Goal: Task Accomplishment & Management: Use online tool/utility

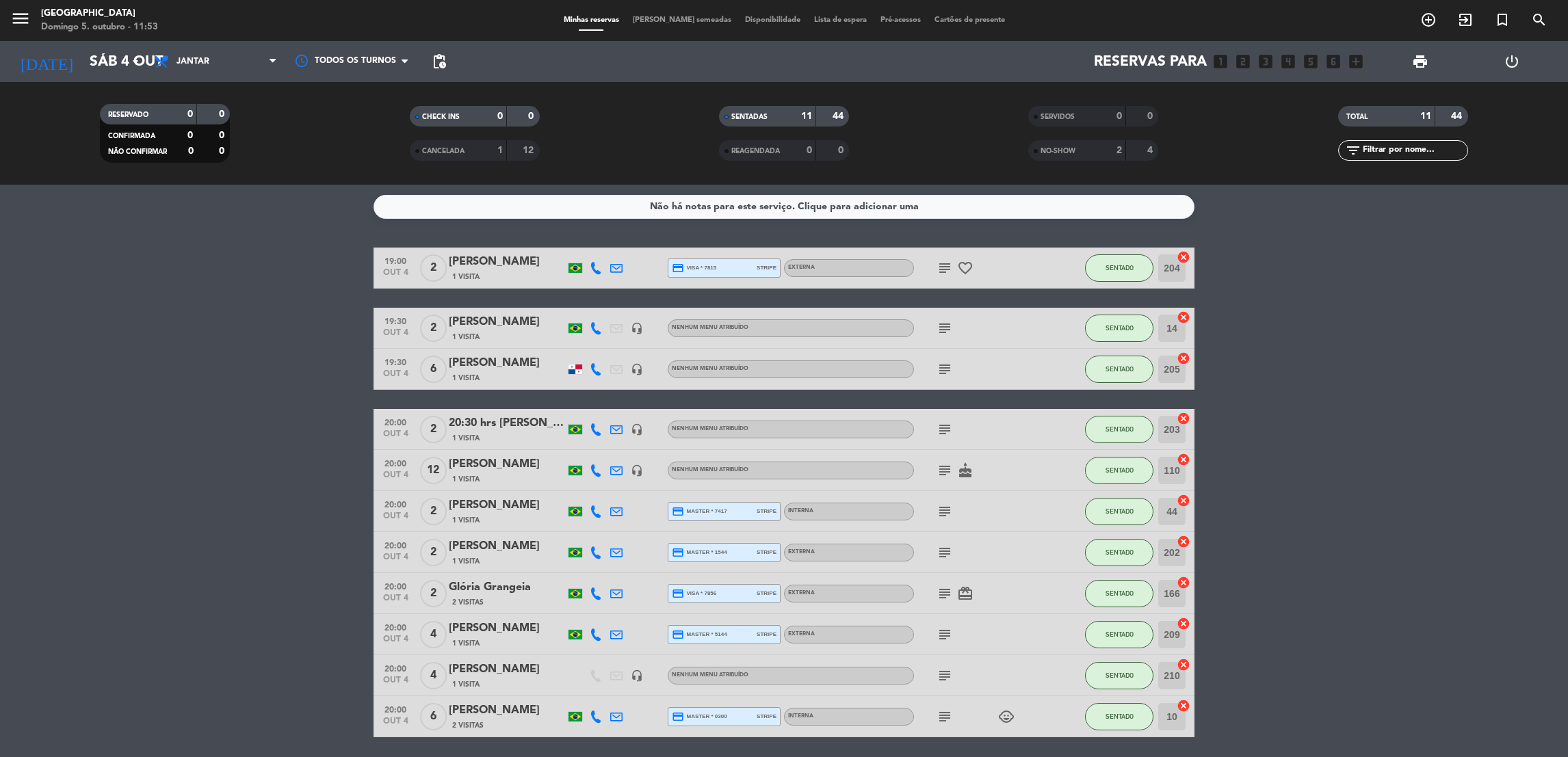
click at [125, 63] on input "Sáb 4 out" at bounding box center [177, 62] width 188 height 31
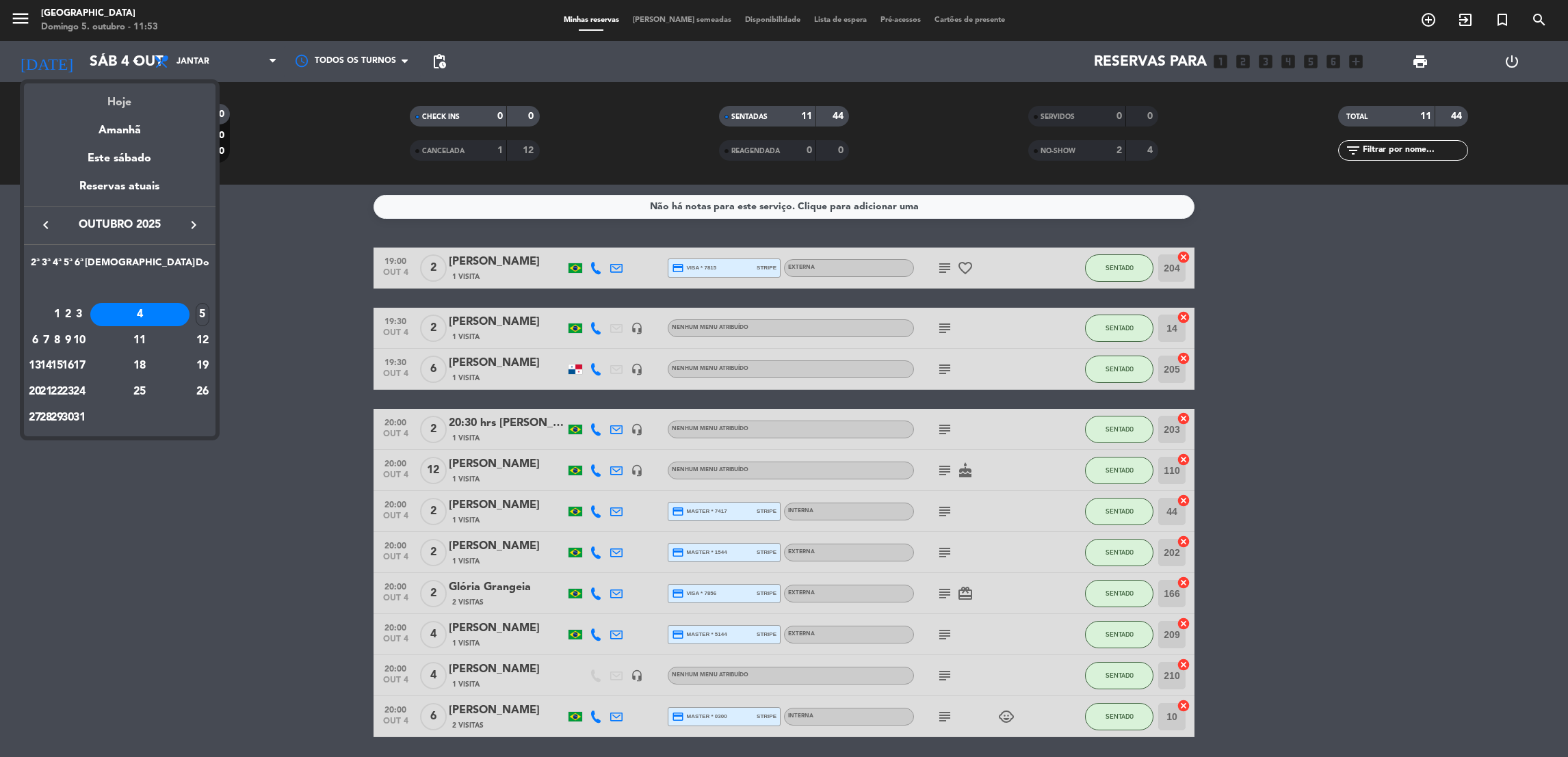
click at [121, 98] on div "Hoje" at bounding box center [119, 97] width 191 height 28
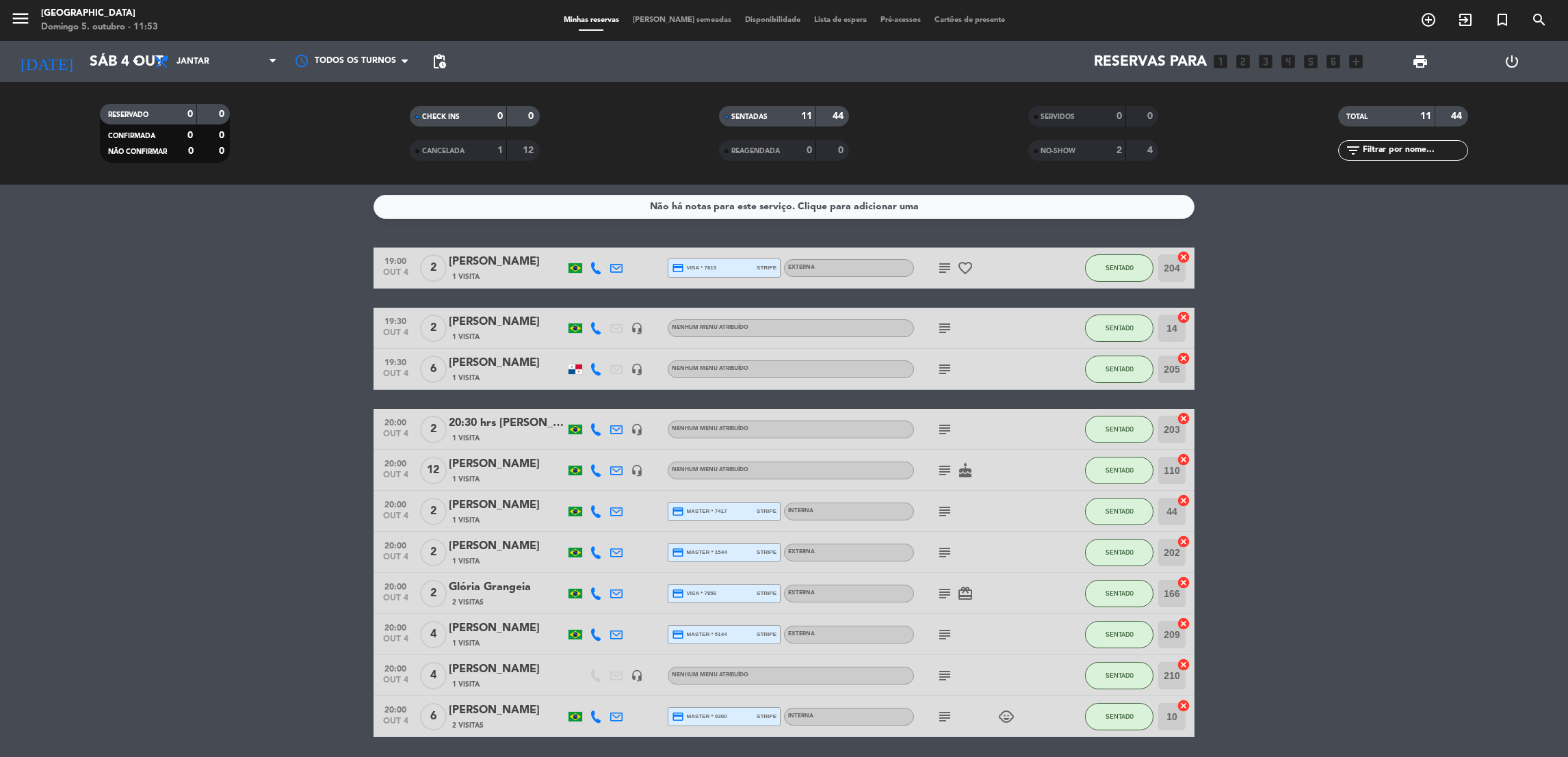
type input "Dom 5 out"
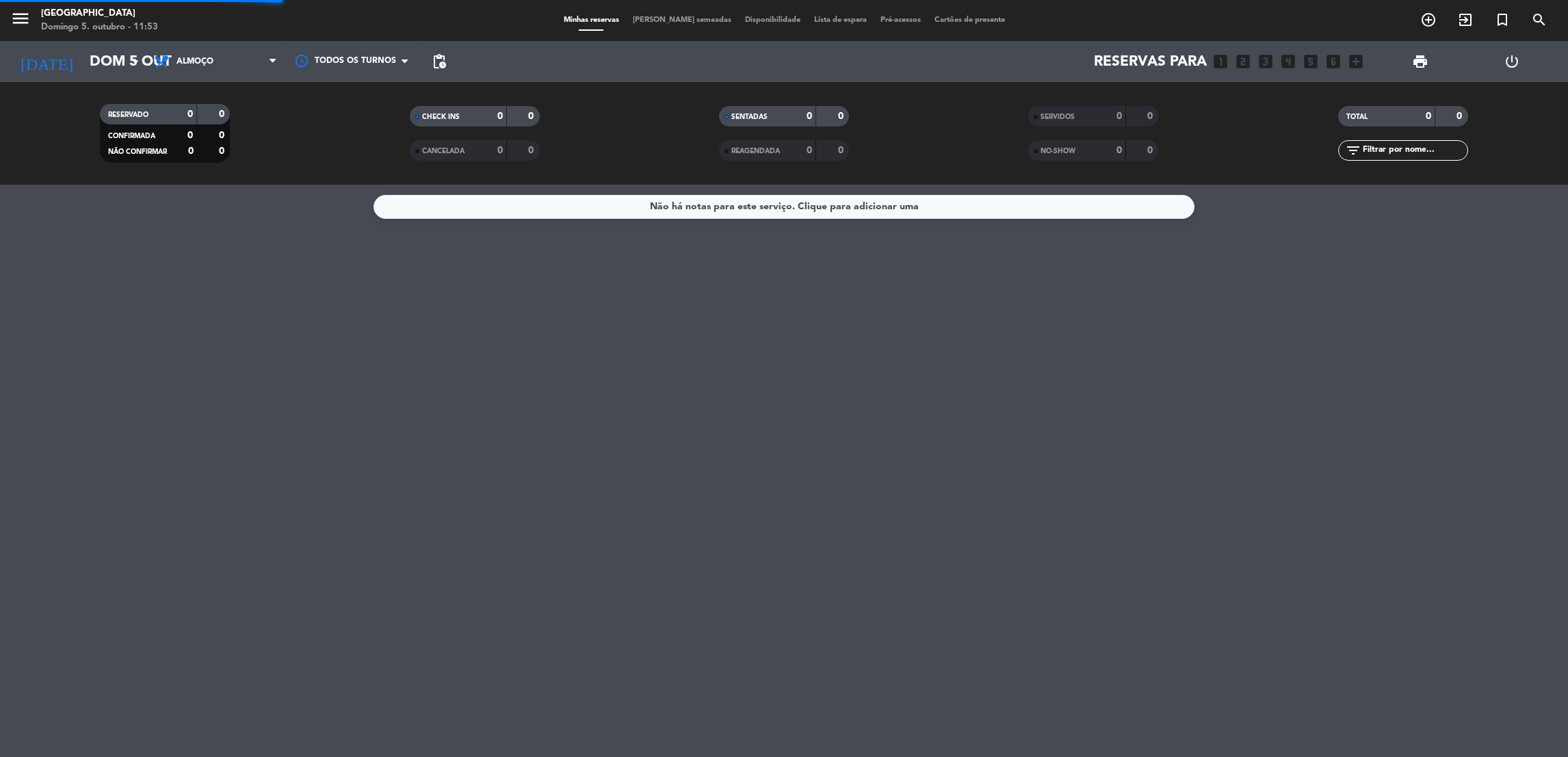
click at [212, 126] on div "menu [GEOGRAPHIC_DATA] Domingo 5. outubro - 11:53 Minhas reservas Mesas semeada…" at bounding box center [784, 92] width 1568 height 185
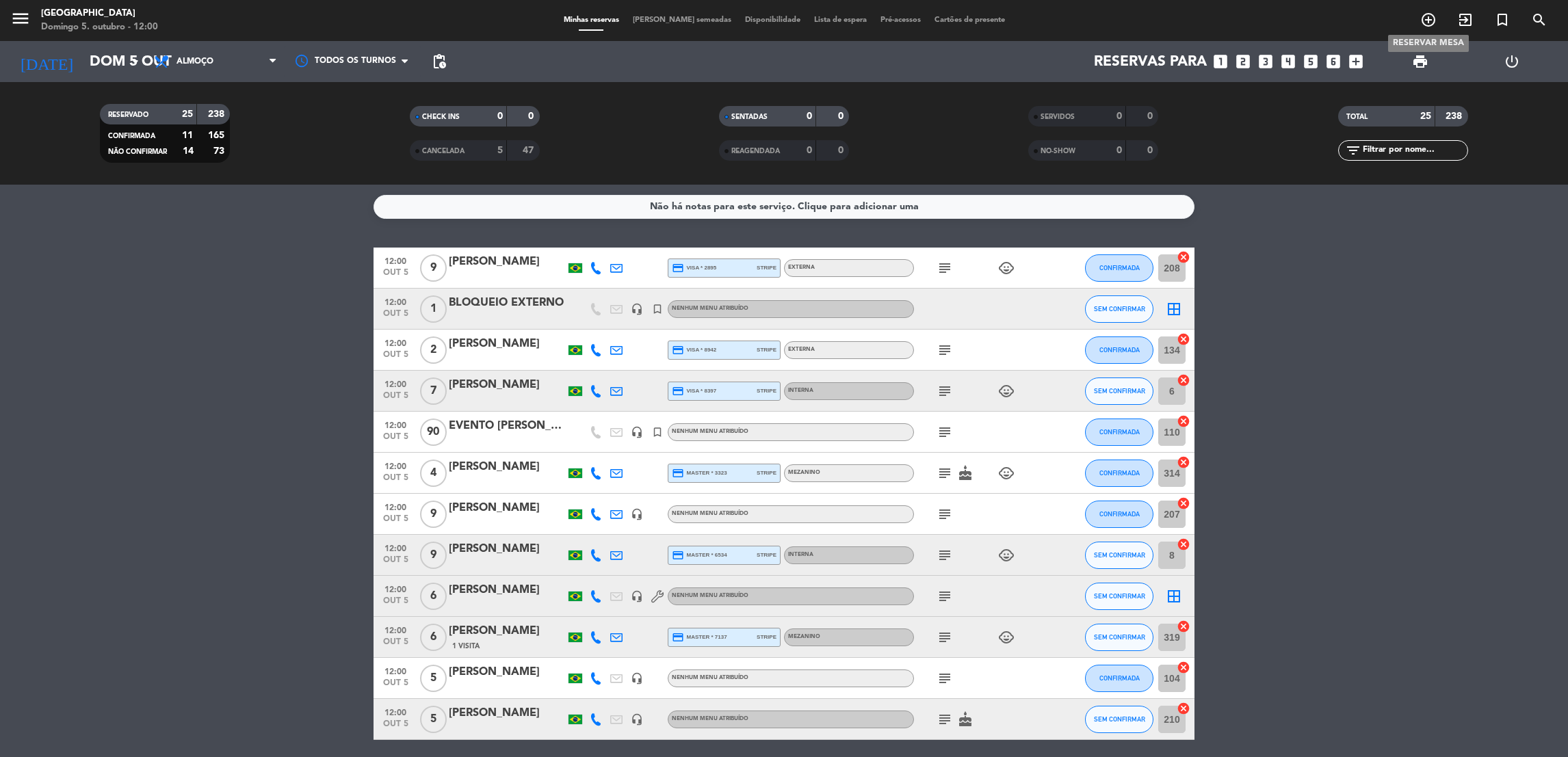
drag, startPoint x: 1404, startPoint y: 157, endPoint x: 1413, endPoint y: 176, distance: 21.0
click at [1413, 176] on div "RESERVADO 25 238 CONFIRMADA 11 165 NÃO CONFIRMAR 14 73 CHECK INS 0 0 CANCELADA …" at bounding box center [784, 133] width 1568 height 103
click at [1376, 148] on input "text" at bounding box center [1415, 151] width 106 height 15
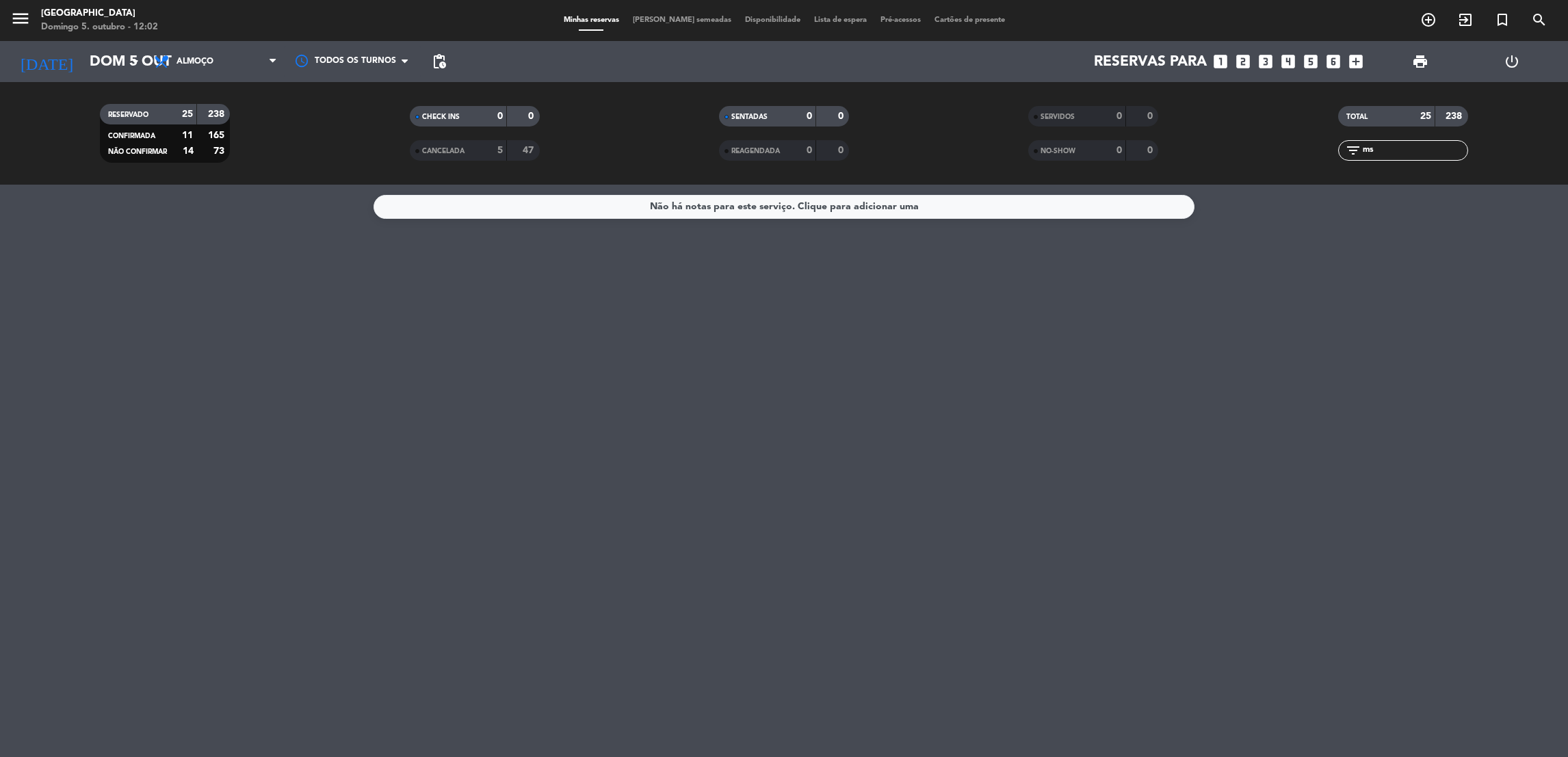
type input "m"
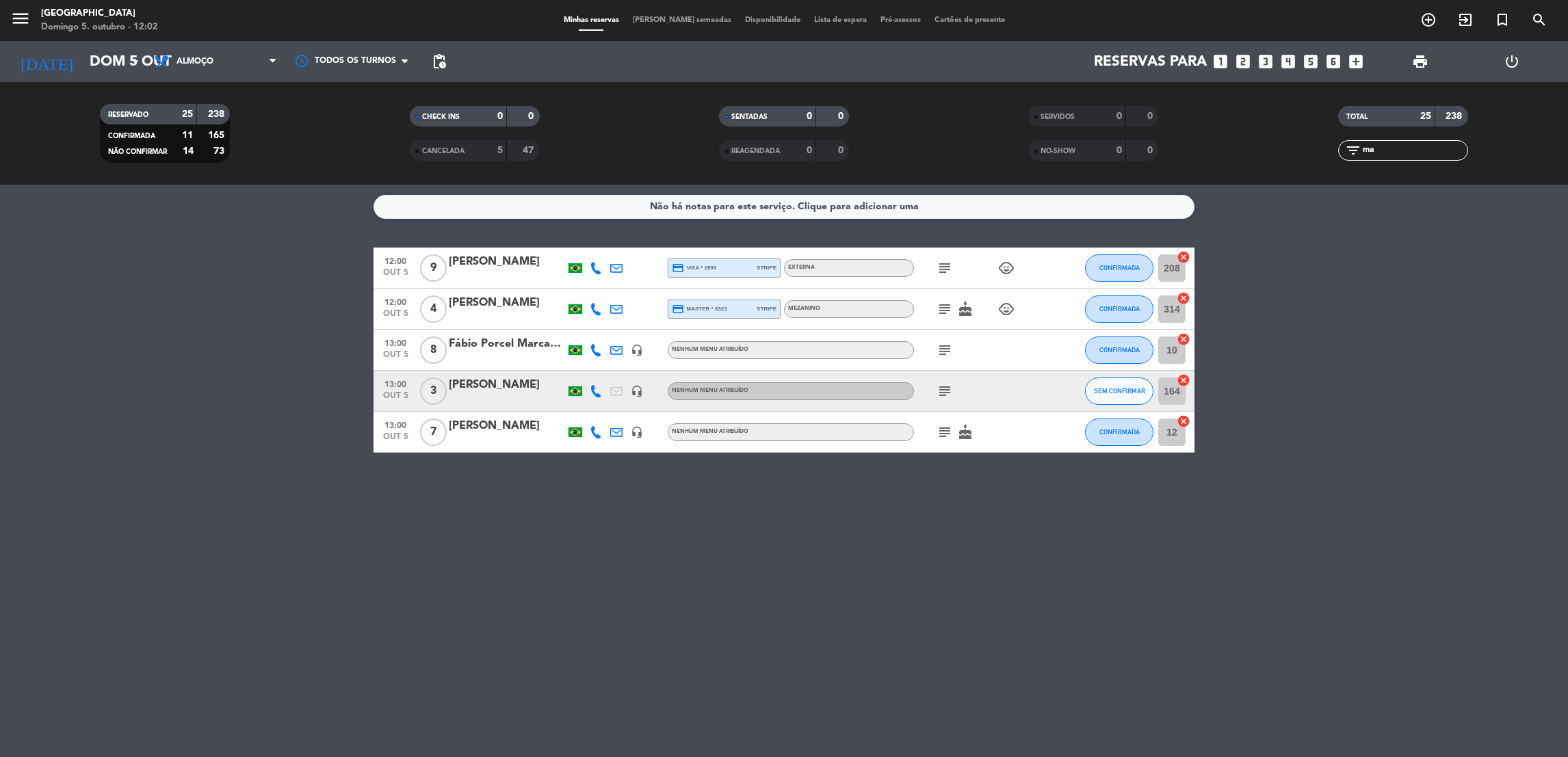
type input "m"
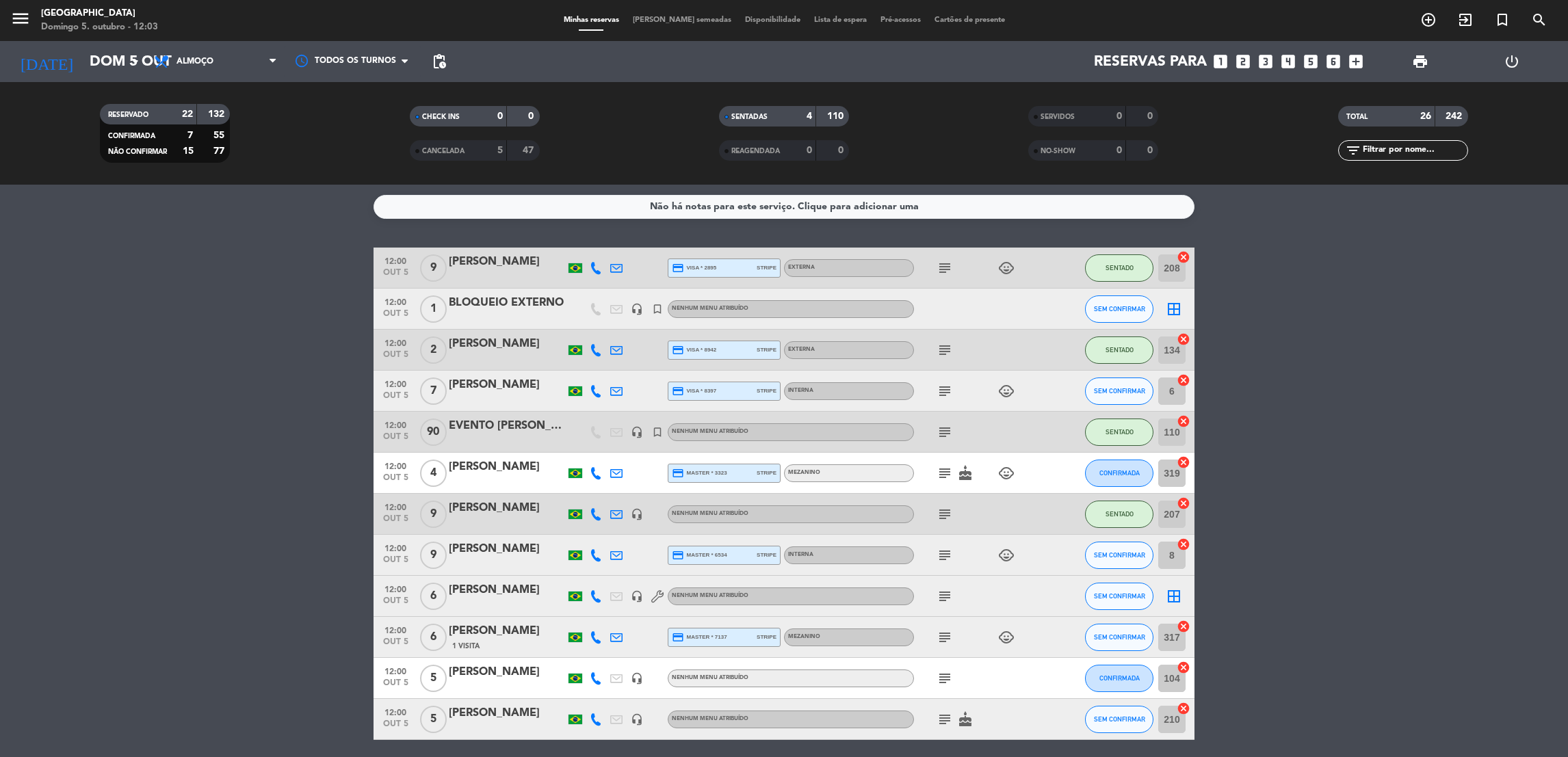
click at [940, 393] on icon "subject" at bounding box center [945, 391] width 17 height 17
click at [942, 471] on icon "subject" at bounding box center [945, 473] width 17 height 17
click at [941, 556] on icon "subject" at bounding box center [945, 556] width 17 height 17
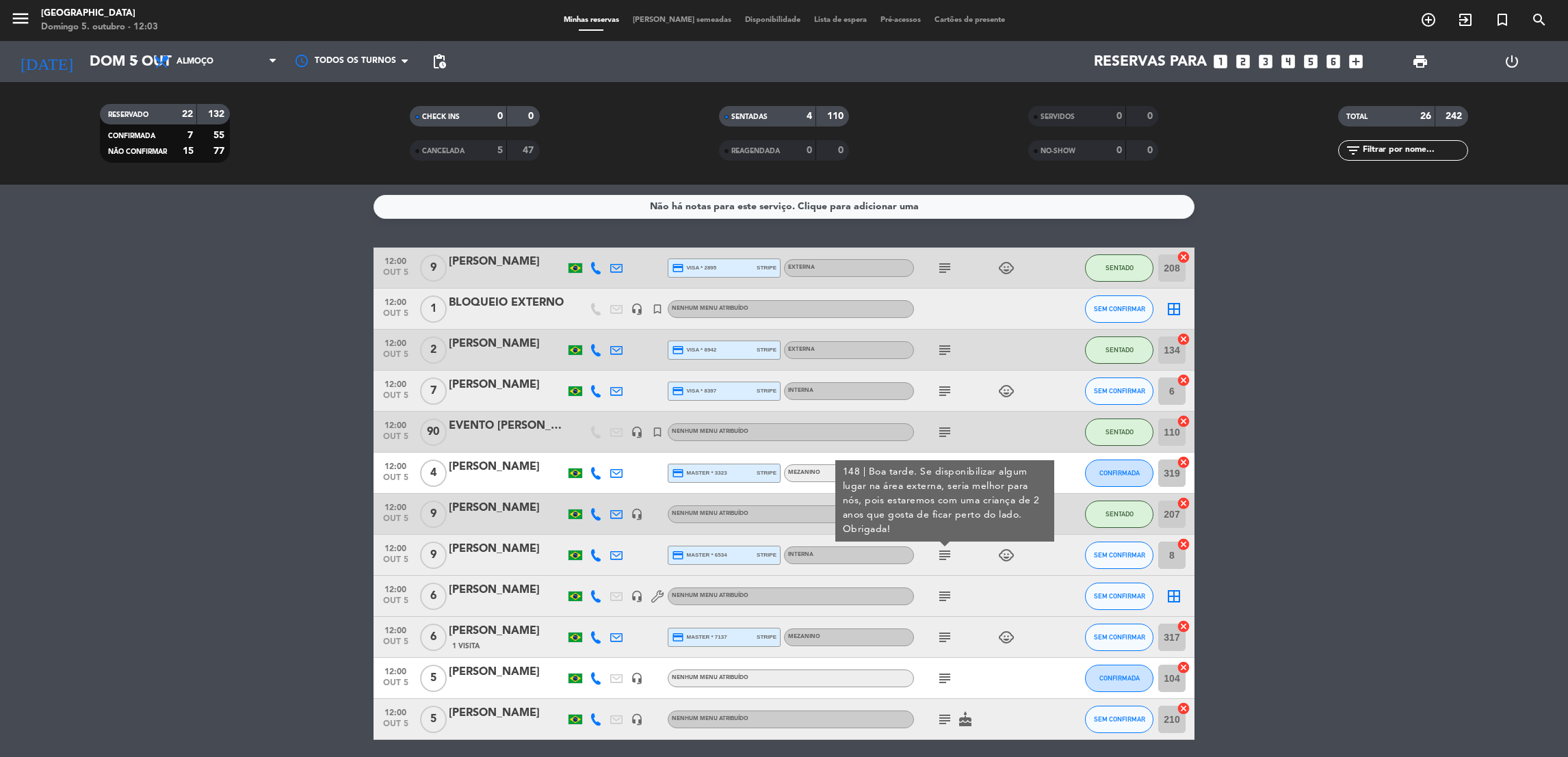
click at [943, 598] on icon "subject" at bounding box center [945, 596] width 17 height 17
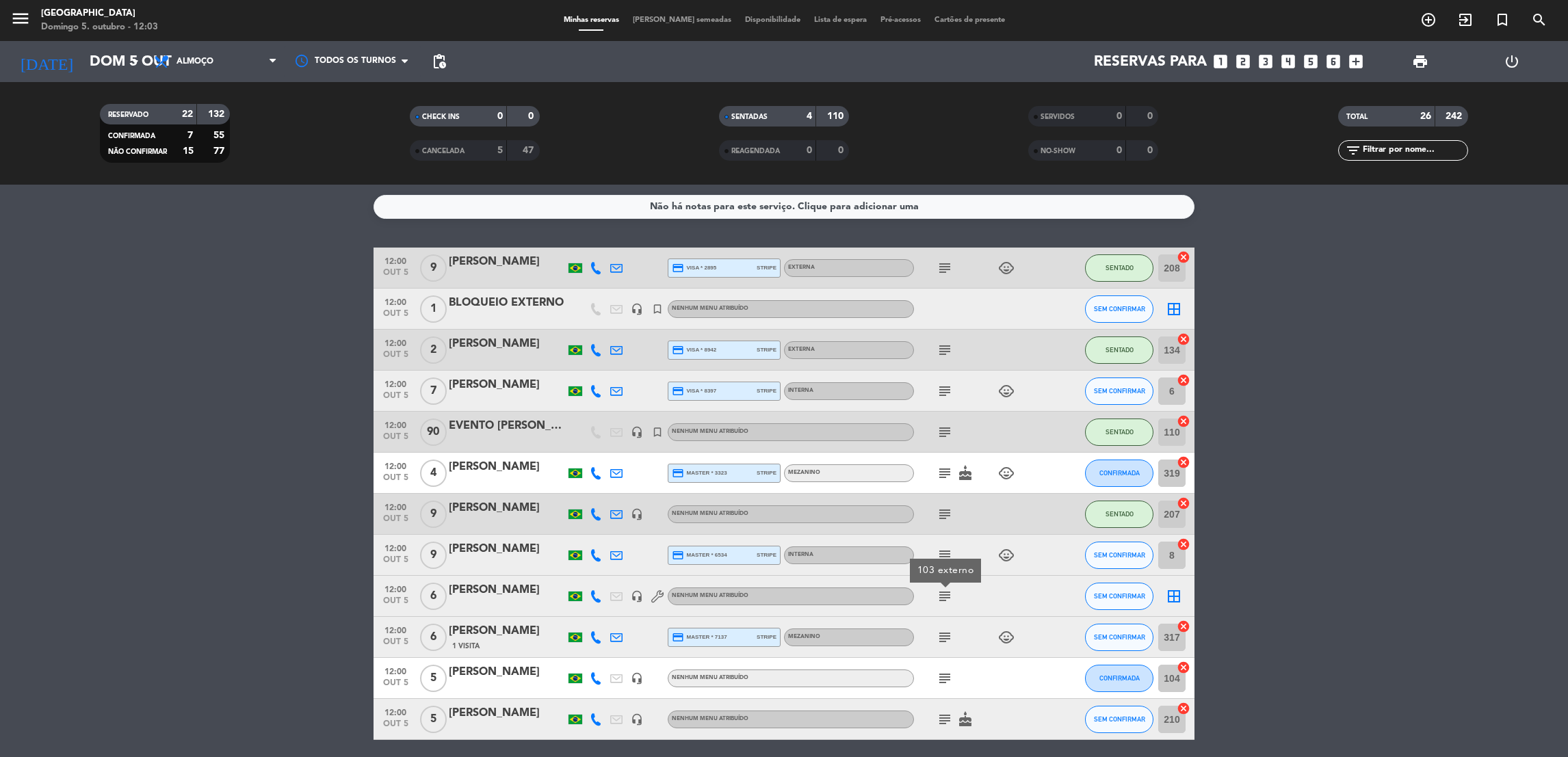
click at [945, 551] on icon "subject" at bounding box center [945, 556] width 17 height 17
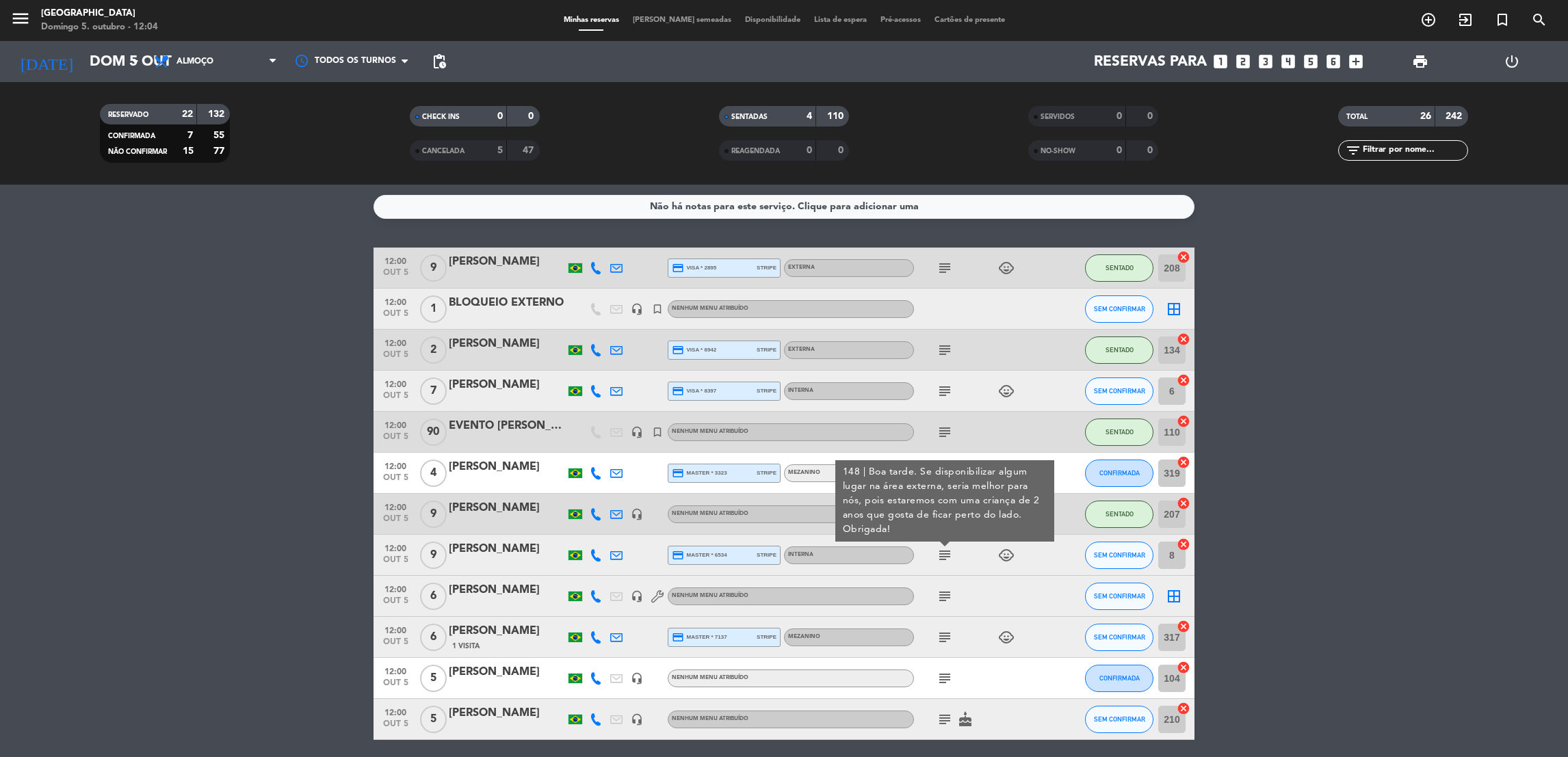
click at [941, 600] on icon "subject" at bounding box center [945, 596] width 17 height 17
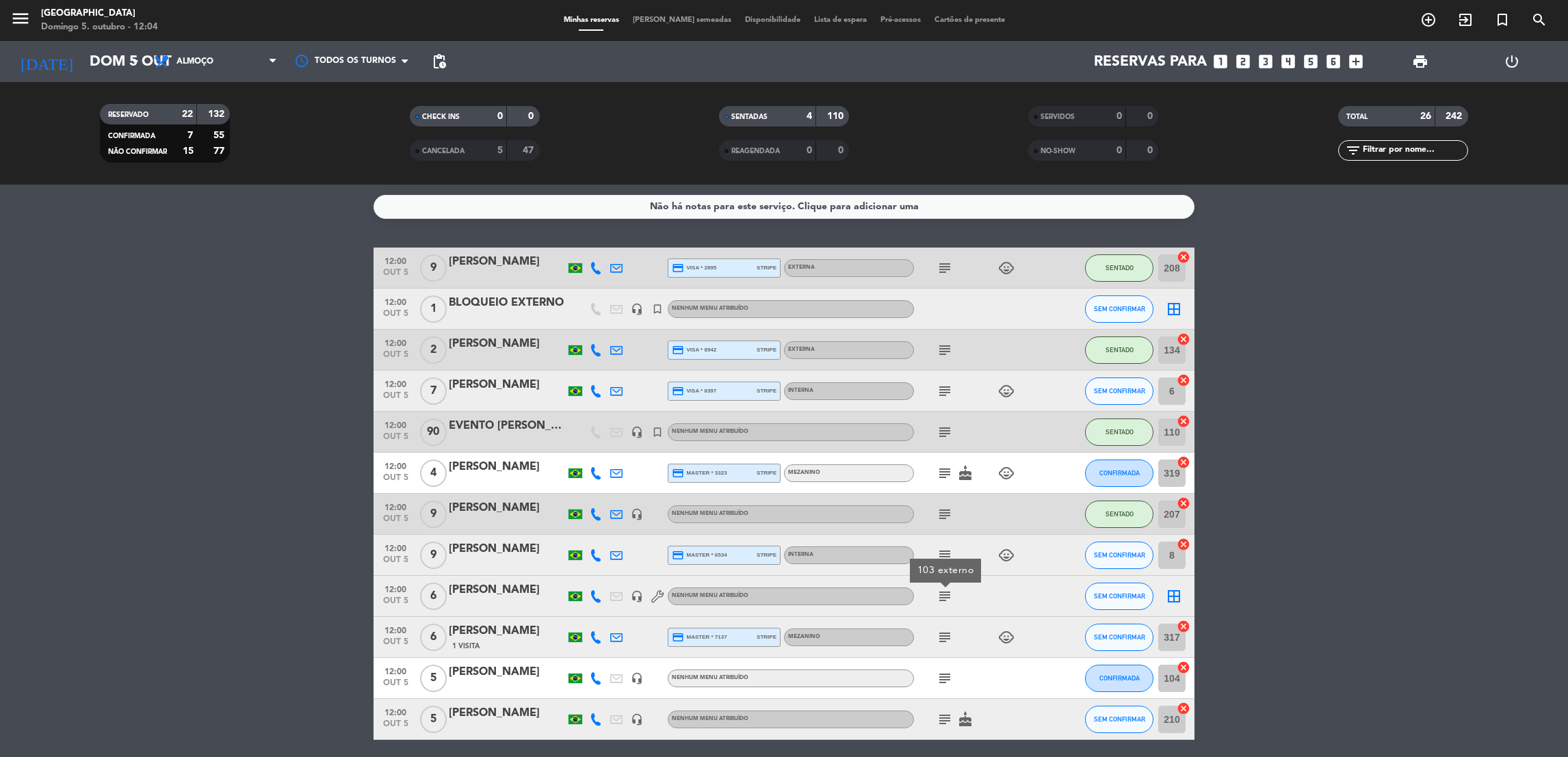
click at [945, 619] on div "subject child_care" at bounding box center [975, 638] width 123 height 41
click at [945, 631] on icon "subject" at bounding box center [945, 637] width 17 height 17
click at [951, 267] on icon "subject" at bounding box center [945, 268] width 17 height 17
click at [515, 263] on div "[PERSON_NAME]" at bounding box center [507, 262] width 116 height 17
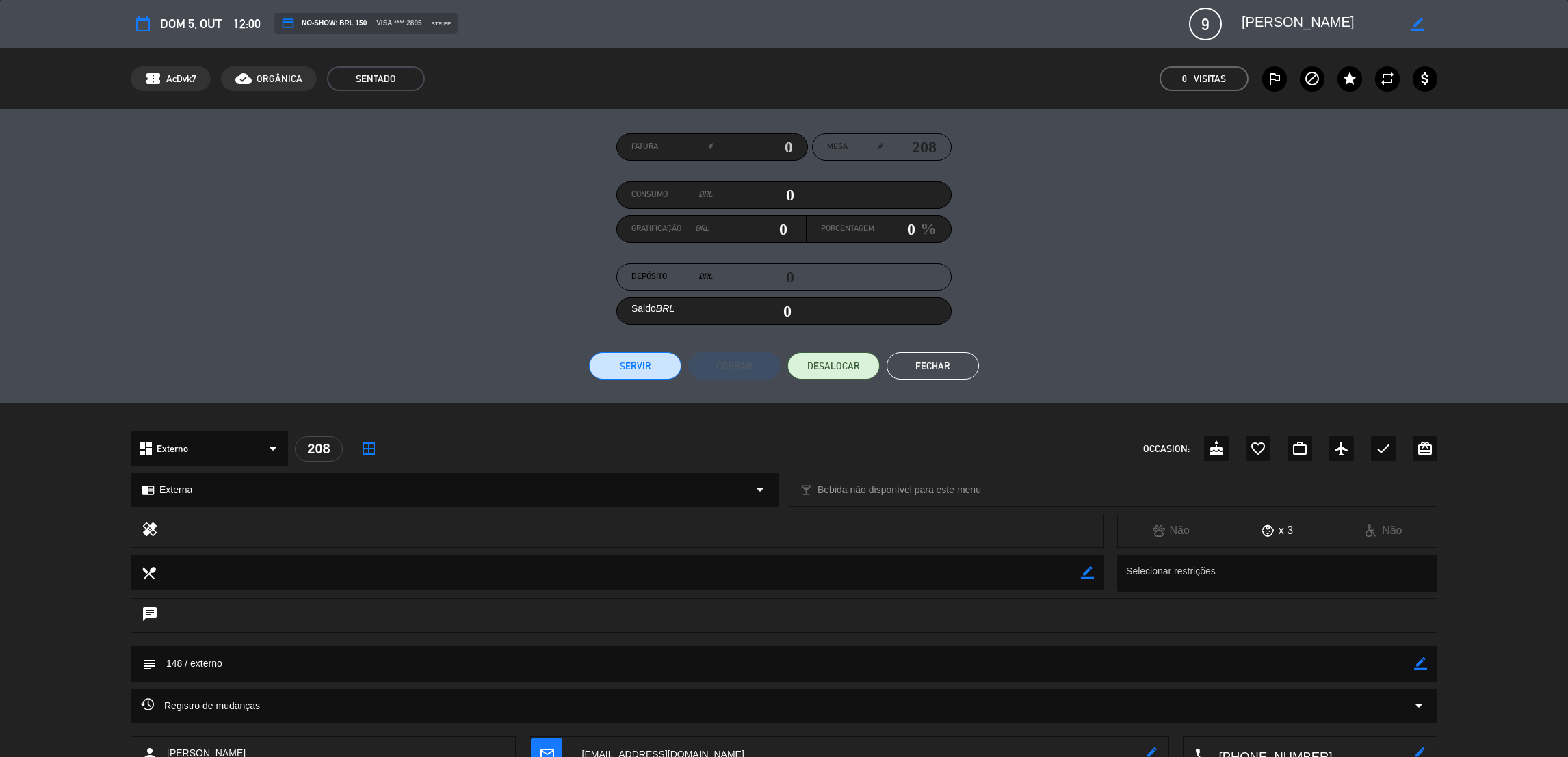
click at [1418, 660] on icon "border_color" at bounding box center [1420, 664] width 13 height 13
click at [180, 662] on textarea at bounding box center [785, 664] width 1258 height 35
type textarea "152 / externo"
click at [1421, 660] on icon at bounding box center [1420, 664] width 13 height 13
click at [929, 363] on button "Fechar" at bounding box center [932, 366] width 92 height 28
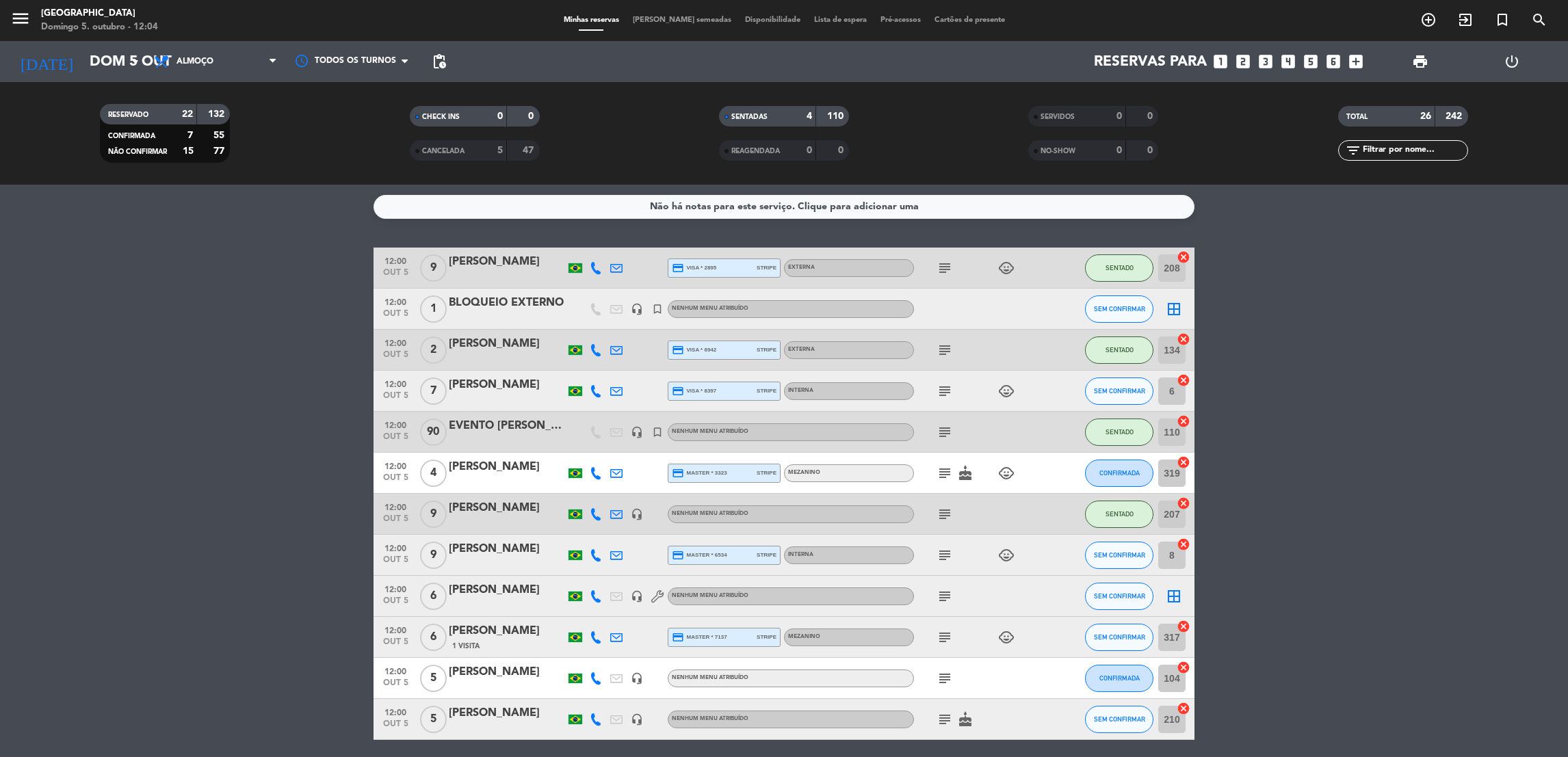
click at [943, 265] on icon "subject" at bounding box center [945, 268] width 17 height 17
click at [943, 601] on icon "subject" at bounding box center [945, 596] width 17 height 17
click at [475, 580] on div "12:00 [DATE] 6 [PERSON_NAME] headset_mic Nenhum menu atribuído subject 103 exte…" at bounding box center [784, 596] width 821 height 41
click at [476, 588] on div "[PERSON_NAME]" at bounding box center [507, 590] width 116 height 17
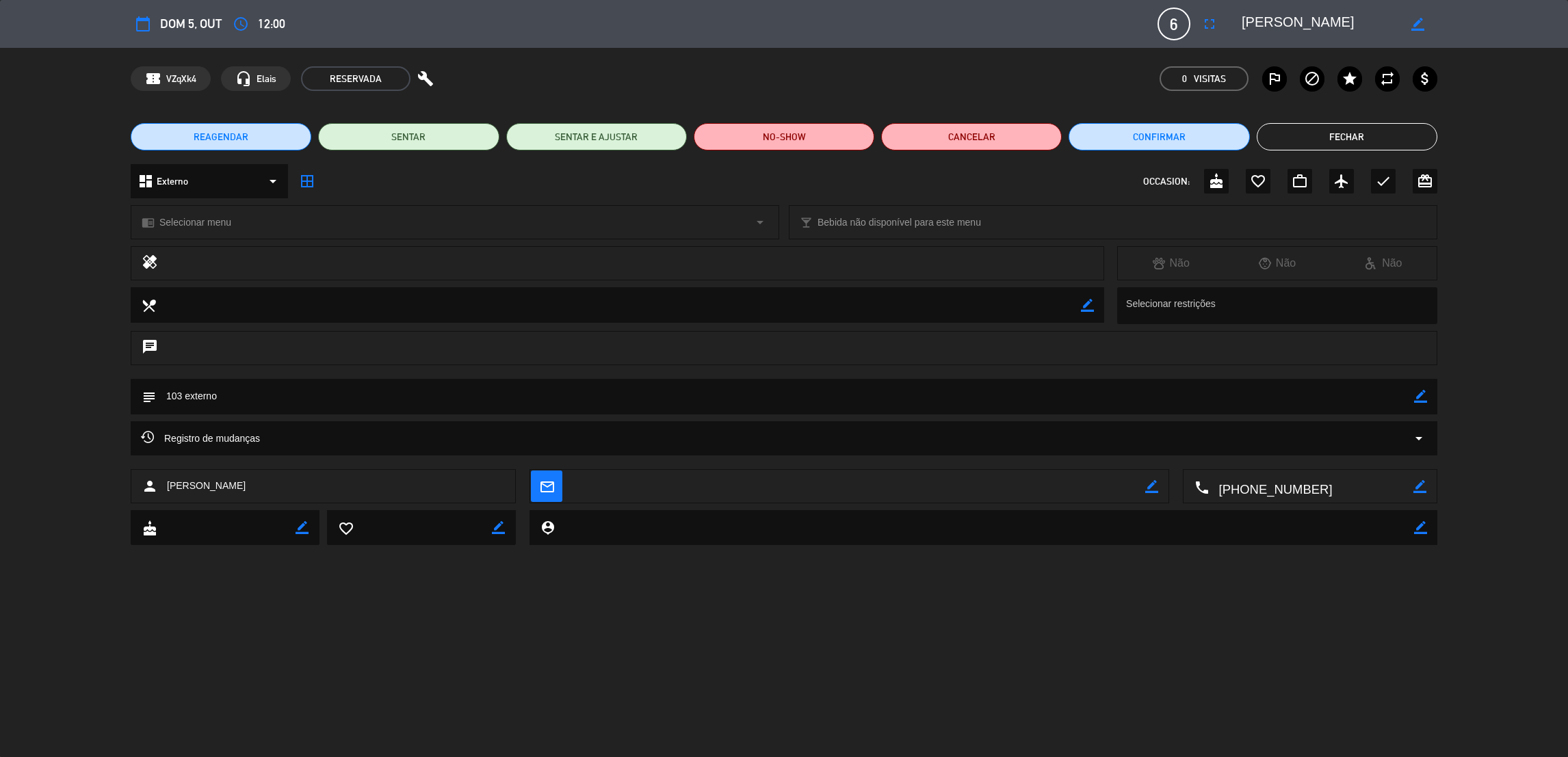
click at [1422, 398] on icon "border_color" at bounding box center [1420, 396] width 13 height 13
click at [180, 398] on textarea at bounding box center [785, 396] width 1258 height 35
type textarea "36 externo"
click at [1415, 397] on icon at bounding box center [1420, 396] width 13 height 13
click at [1348, 128] on button "Fechar" at bounding box center [1347, 137] width 180 height 28
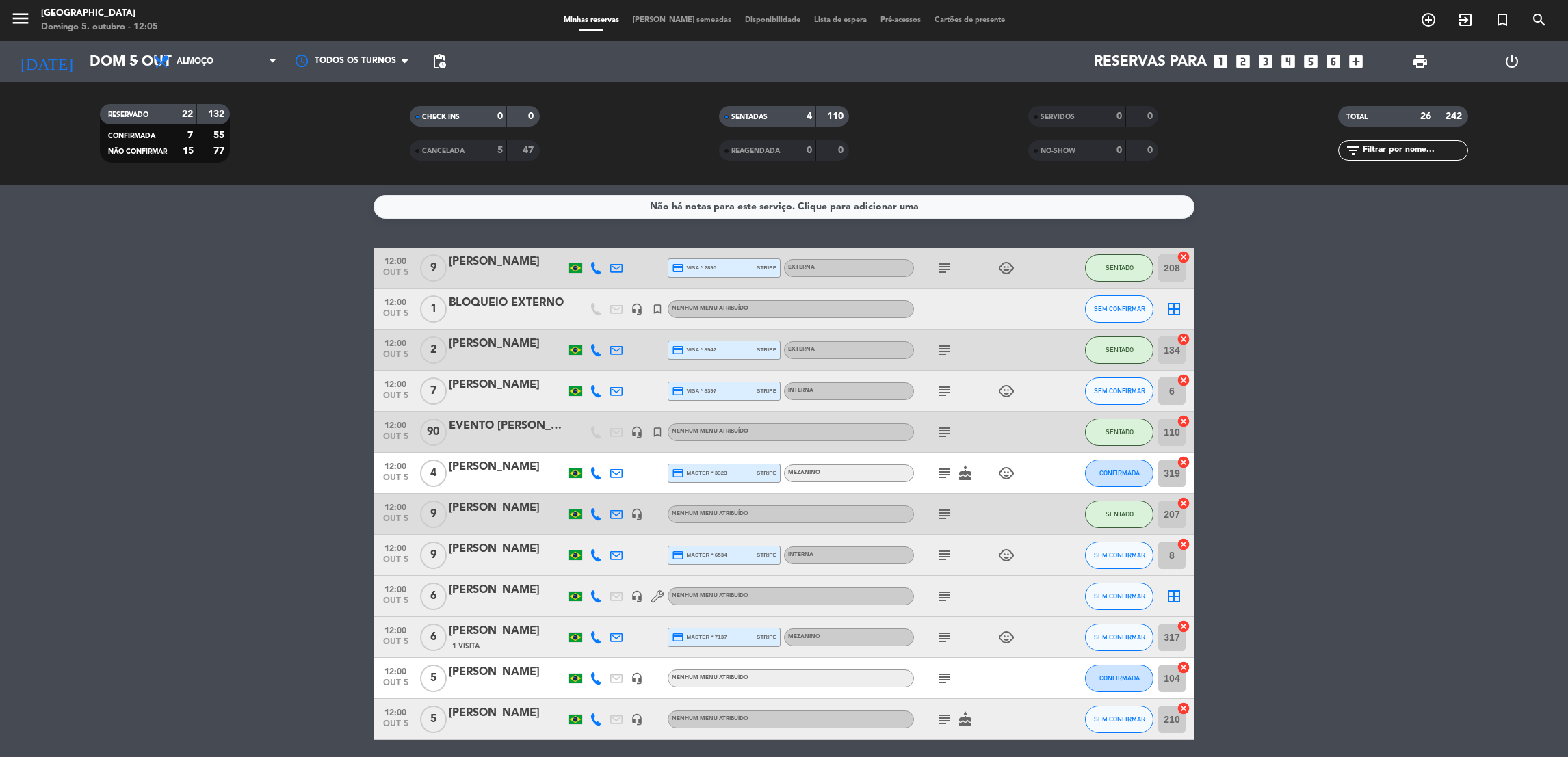
click at [941, 345] on icon "subject" at bounding box center [945, 350] width 17 height 17
click at [942, 594] on icon "subject" at bounding box center [945, 596] width 17 height 17
click at [1137, 606] on button "SEM CONFIRMAR" at bounding box center [1119, 596] width 68 height 28
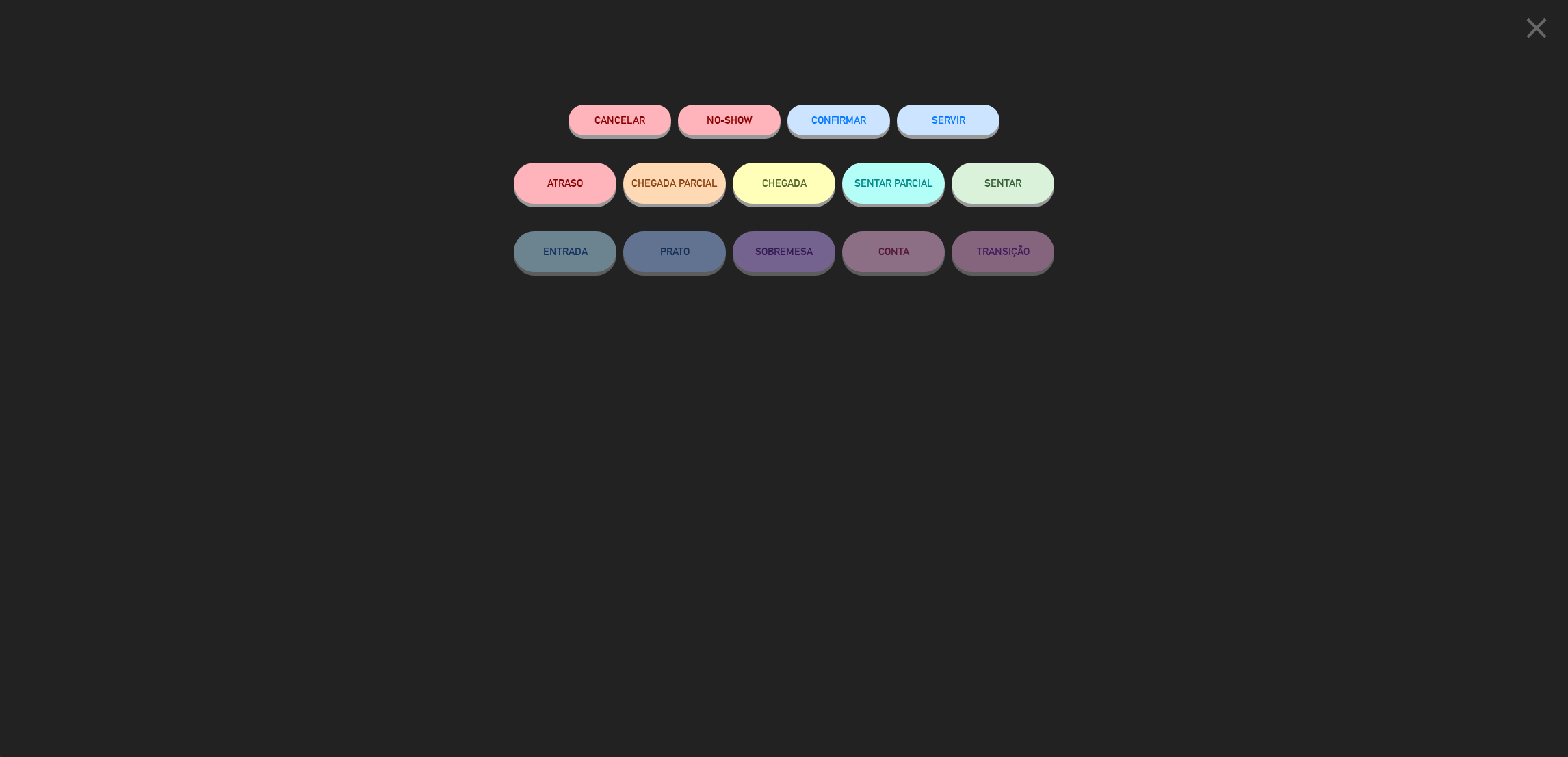
click at [1033, 184] on button "SENTAR" at bounding box center [1003, 183] width 103 height 41
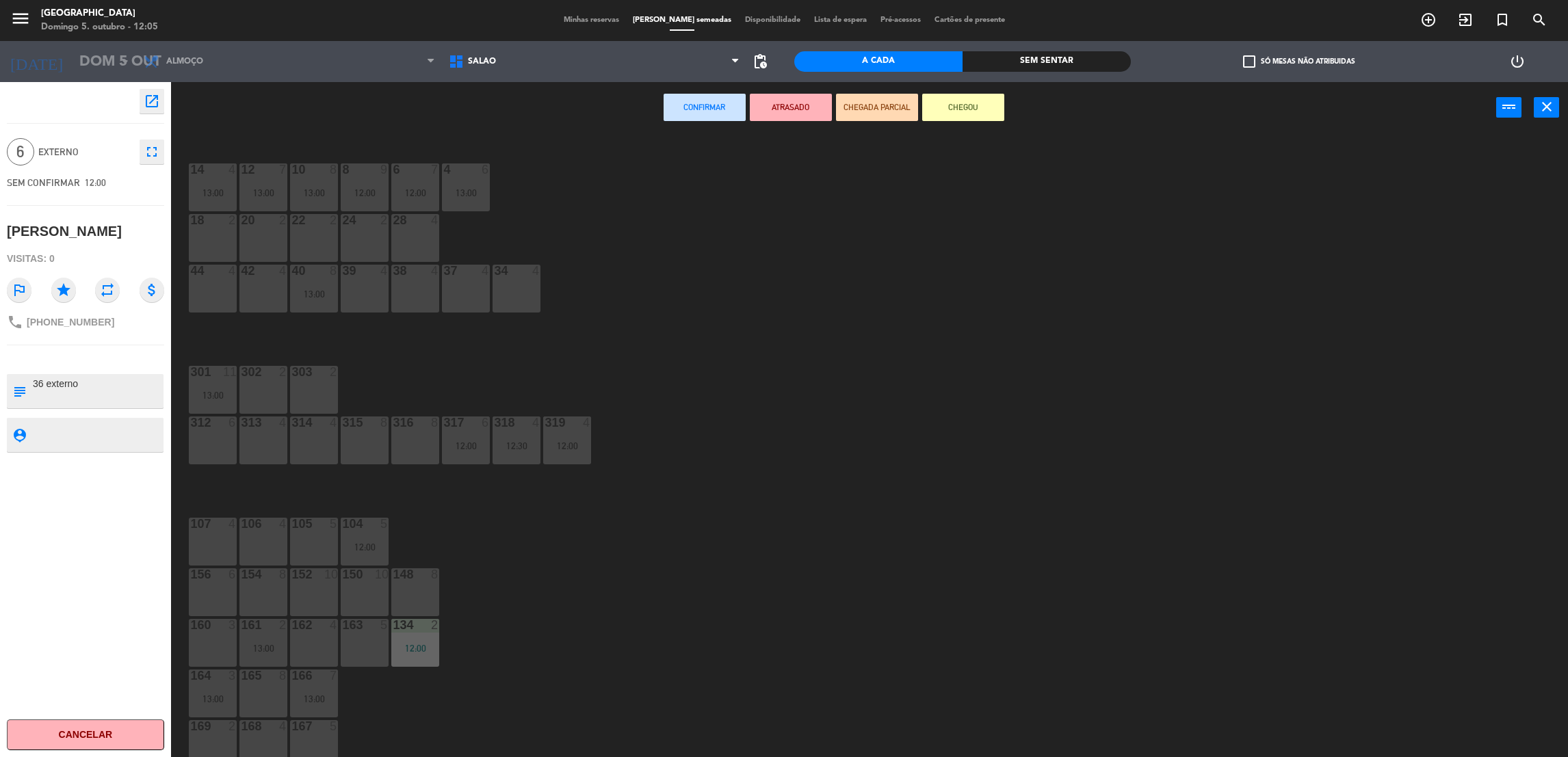
click at [516, 295] on div "34 4" at bounding box center [516, 289] width 48 height 48
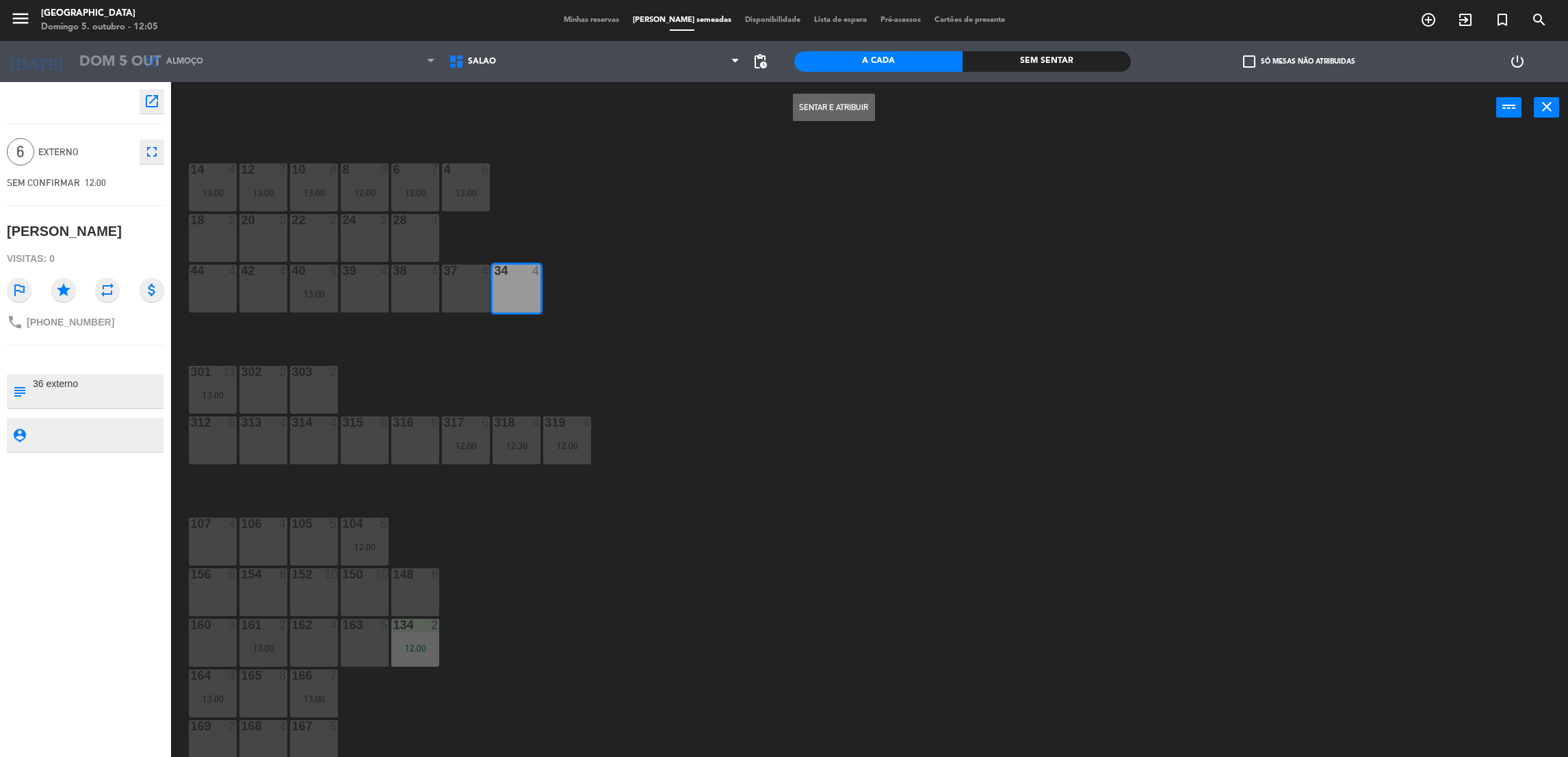
click at [832, 108] on button "Sentar e Atribuir" at bounding box center [833, 108] width 82 height 28
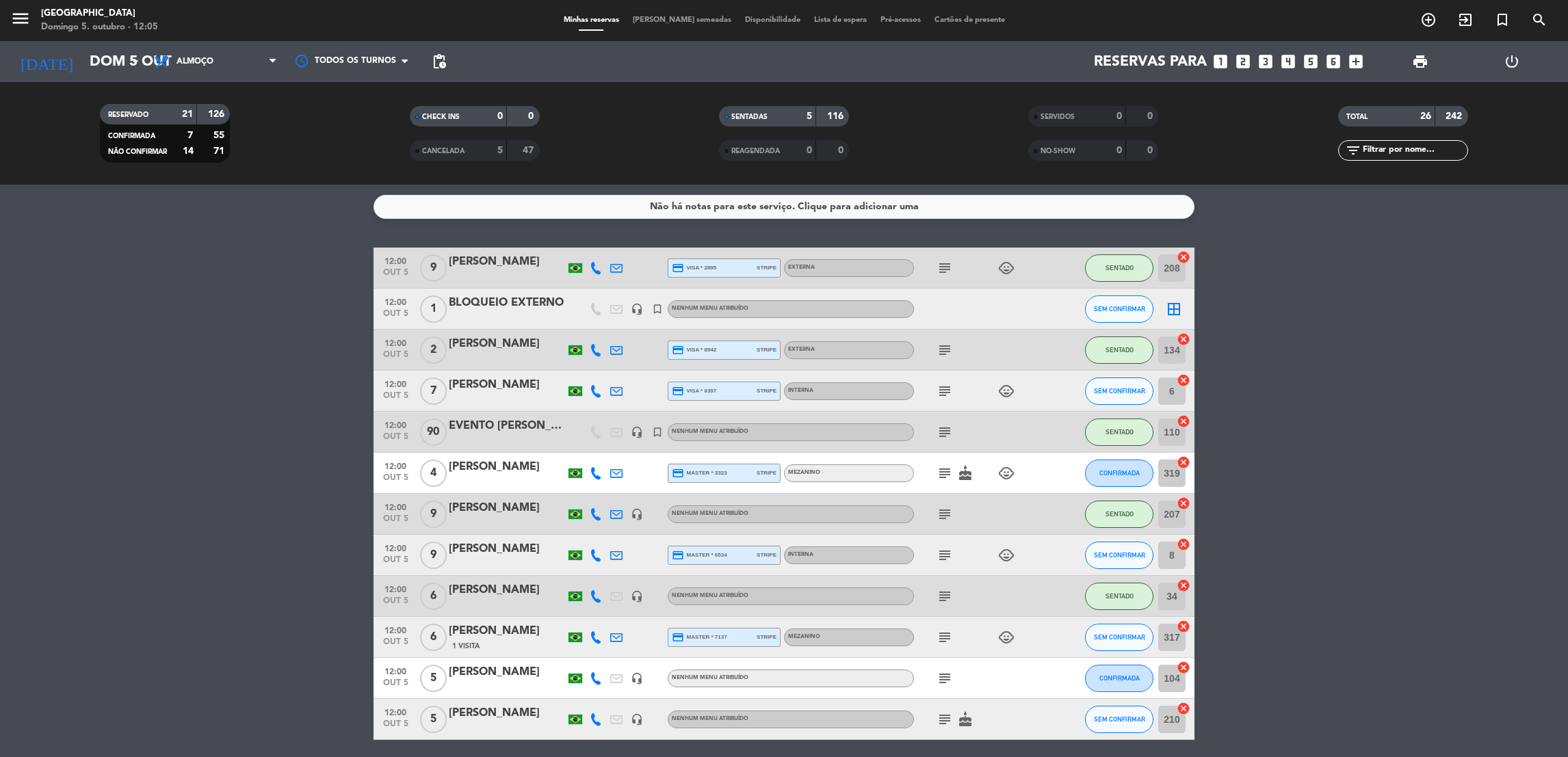
click at [941, 636] on icon "subject" at bounding box center [945, 637] width 17 height 17
click at [1118, 646] on button "SEM CONFIRMAR" at bounding box center [1119, 638] width 68 height 28
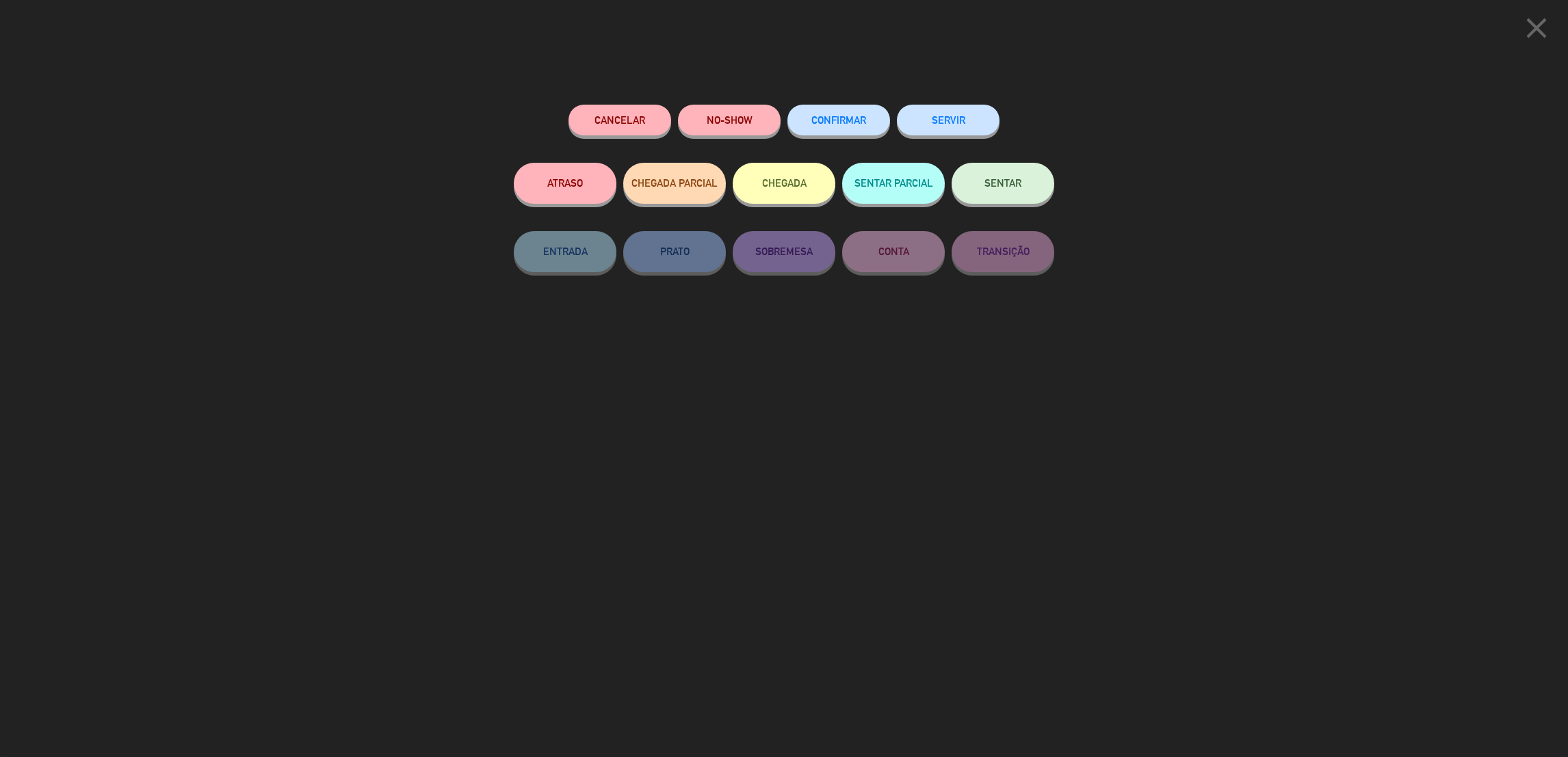
click at [993, 177] on span "SENTAR" at bounding box center [1003, 183] width 37 height 12
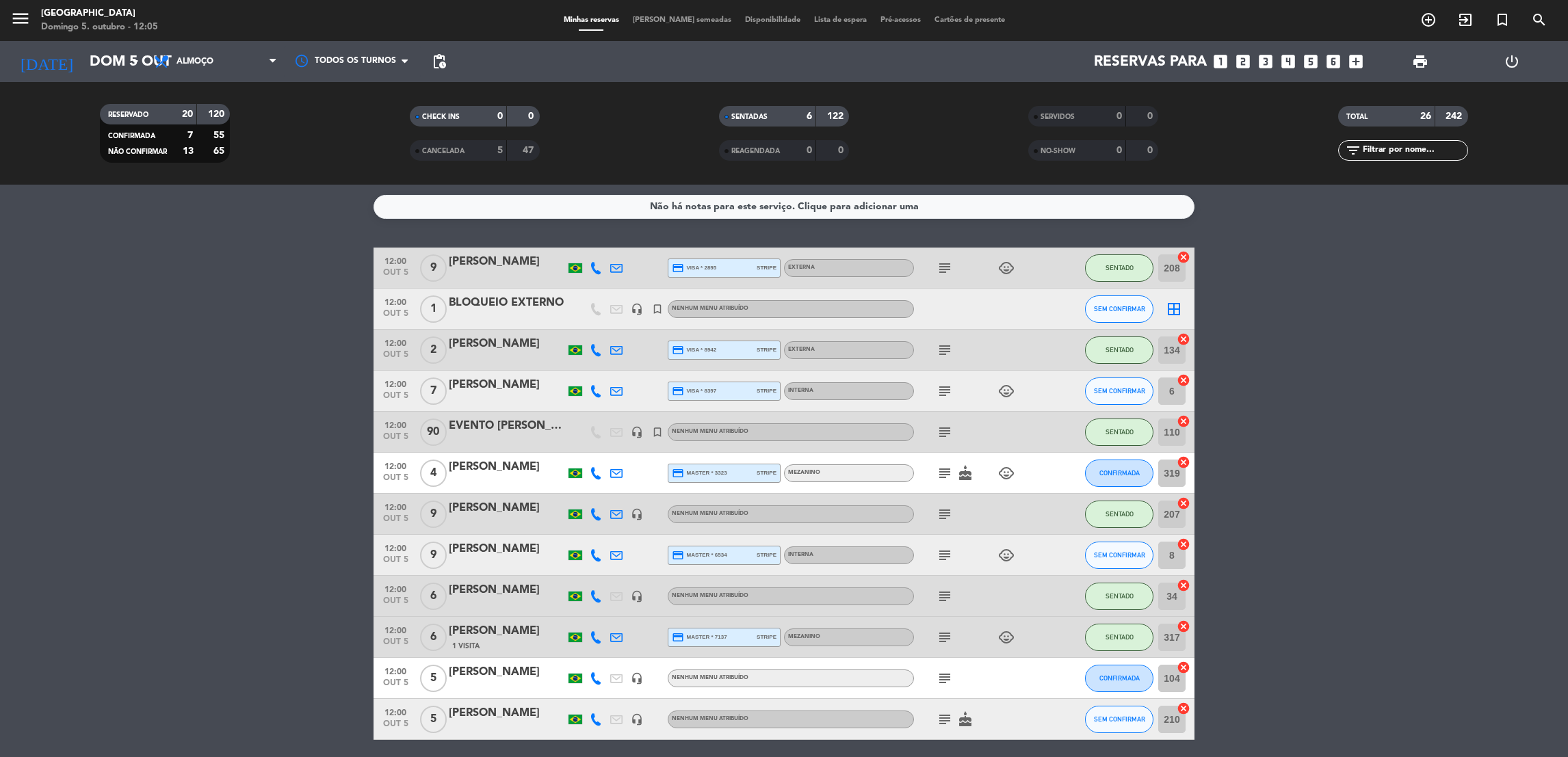
click at [941, 677] on icon "subject" at bounding box center [945, 678] width 17 height 17
click at [1111, 680] on span "CONFIRMADA" at bounding box center [1120, 678] width 41 height 7
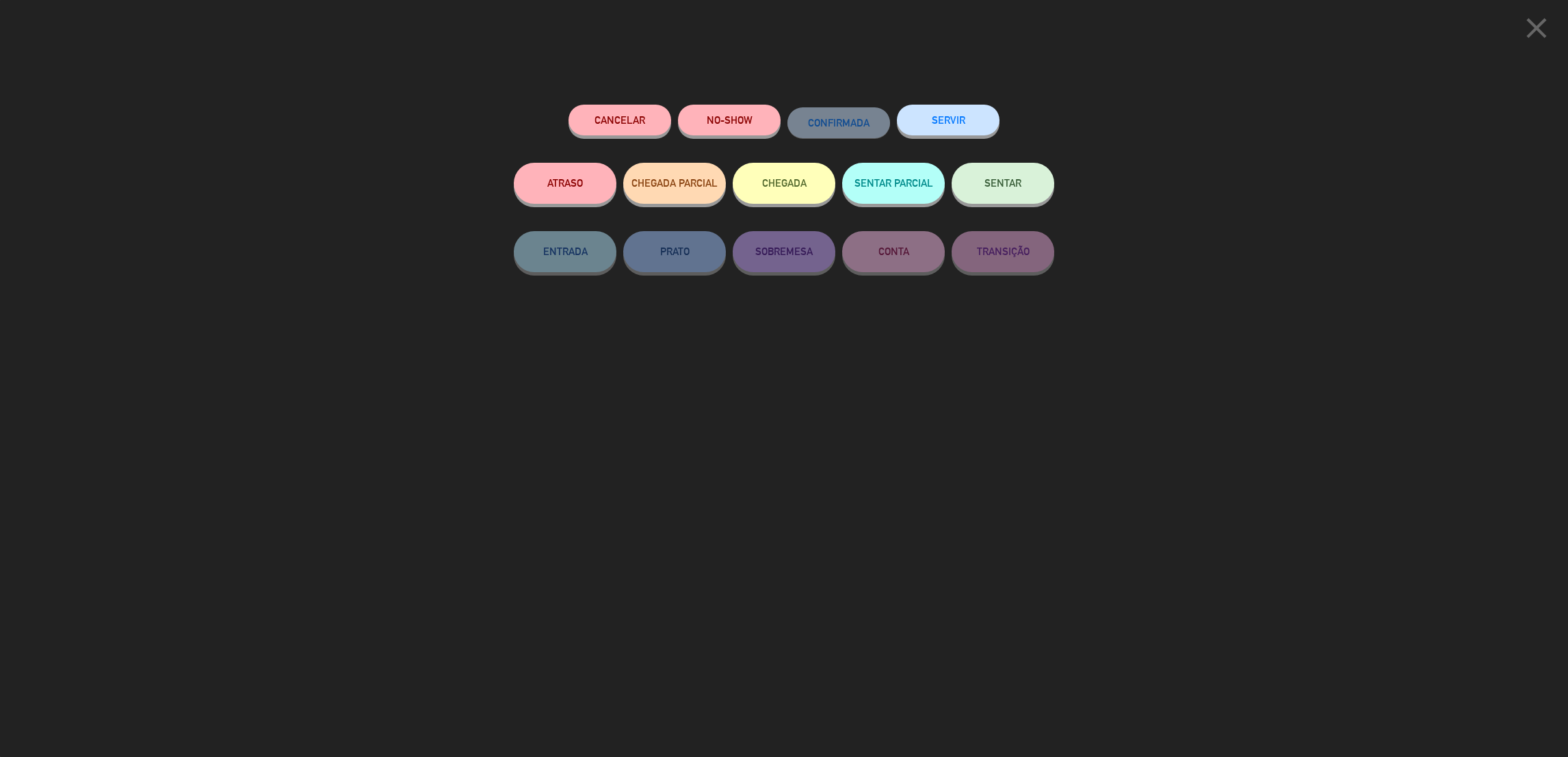
click at [999, 177] on span "SENTAR" at bounding box center [1003, 183] width 37 height 12
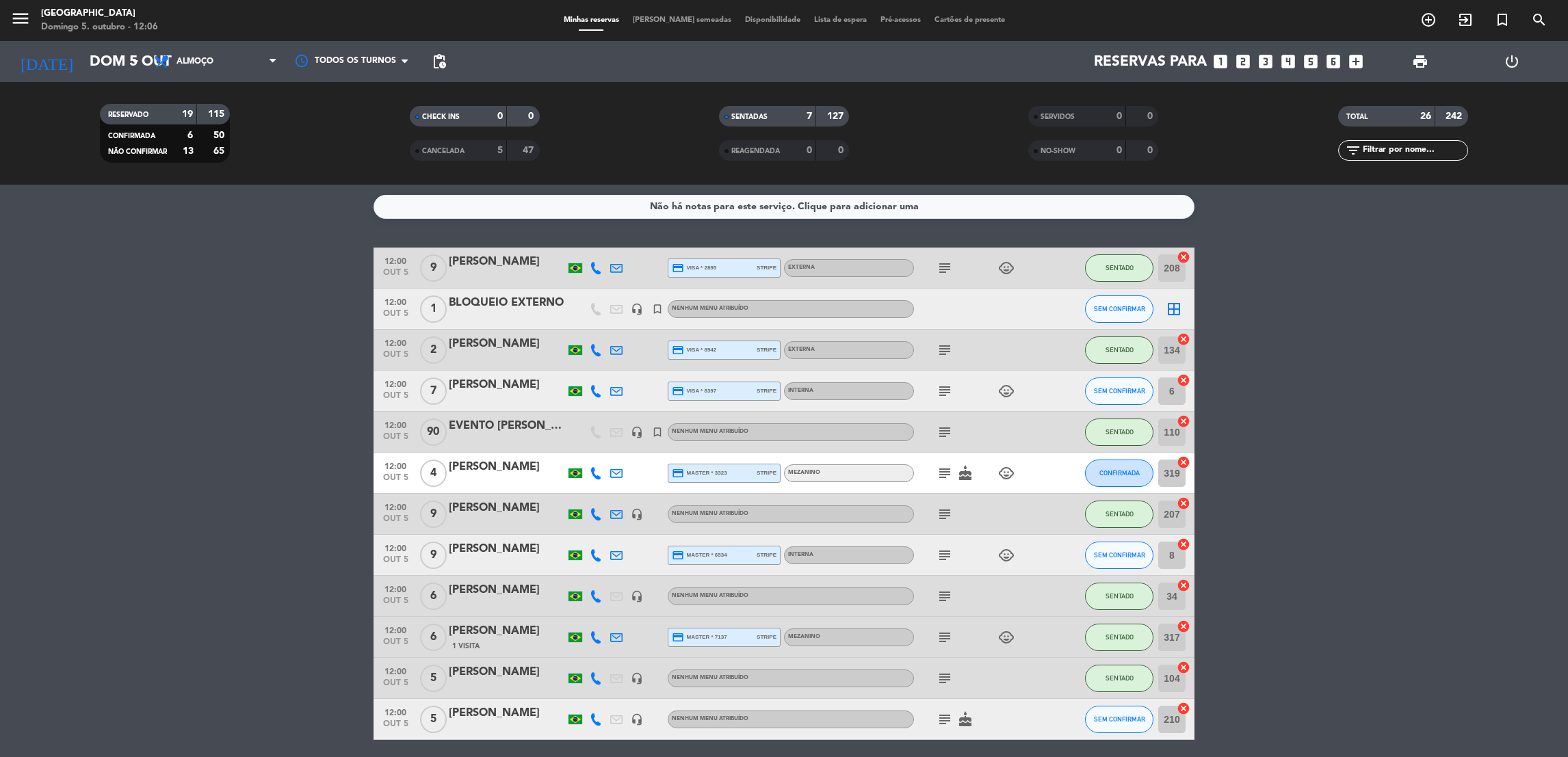
click at [946, 255] on div "subject child_care" at bounding box center [975, 268] width 123 height 41
click at [946, 263] on icon "subject" at bounding box center [945, 268] width 17 height 17
click at [1442, 156] on input "text" at bounding box center [1415, 151] width 106 height 15
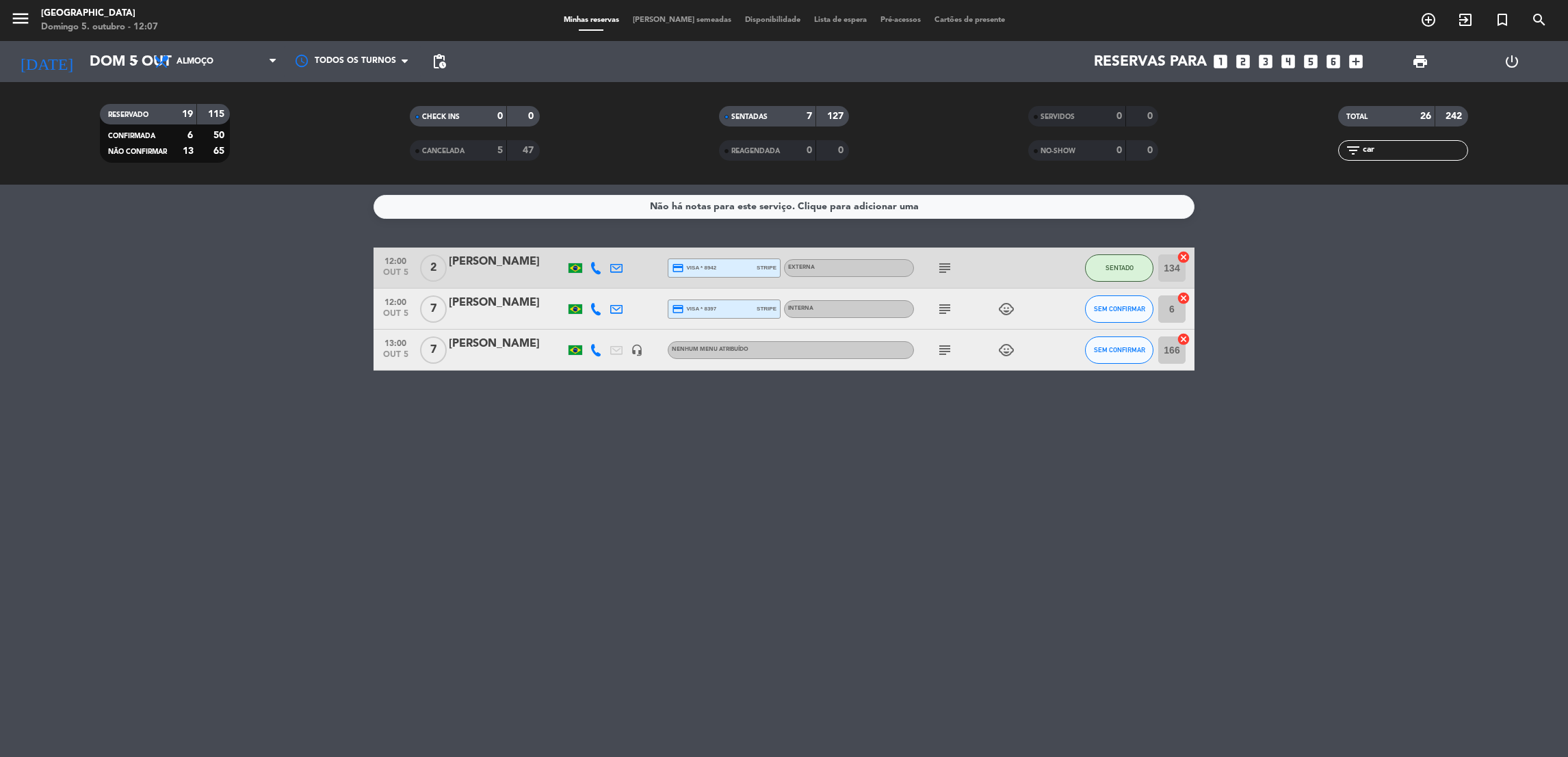
click at [940, 313] on icon "subject" at bounding box center [945, 309] width 17 height 17
click at [1444, 145] on input "car" at bounding box center [1415, 151] width 106 height 15
click at [1103, 312] on span "SEM CONFIRMAR" at bounding box center [1119, 309] width 52 height 7
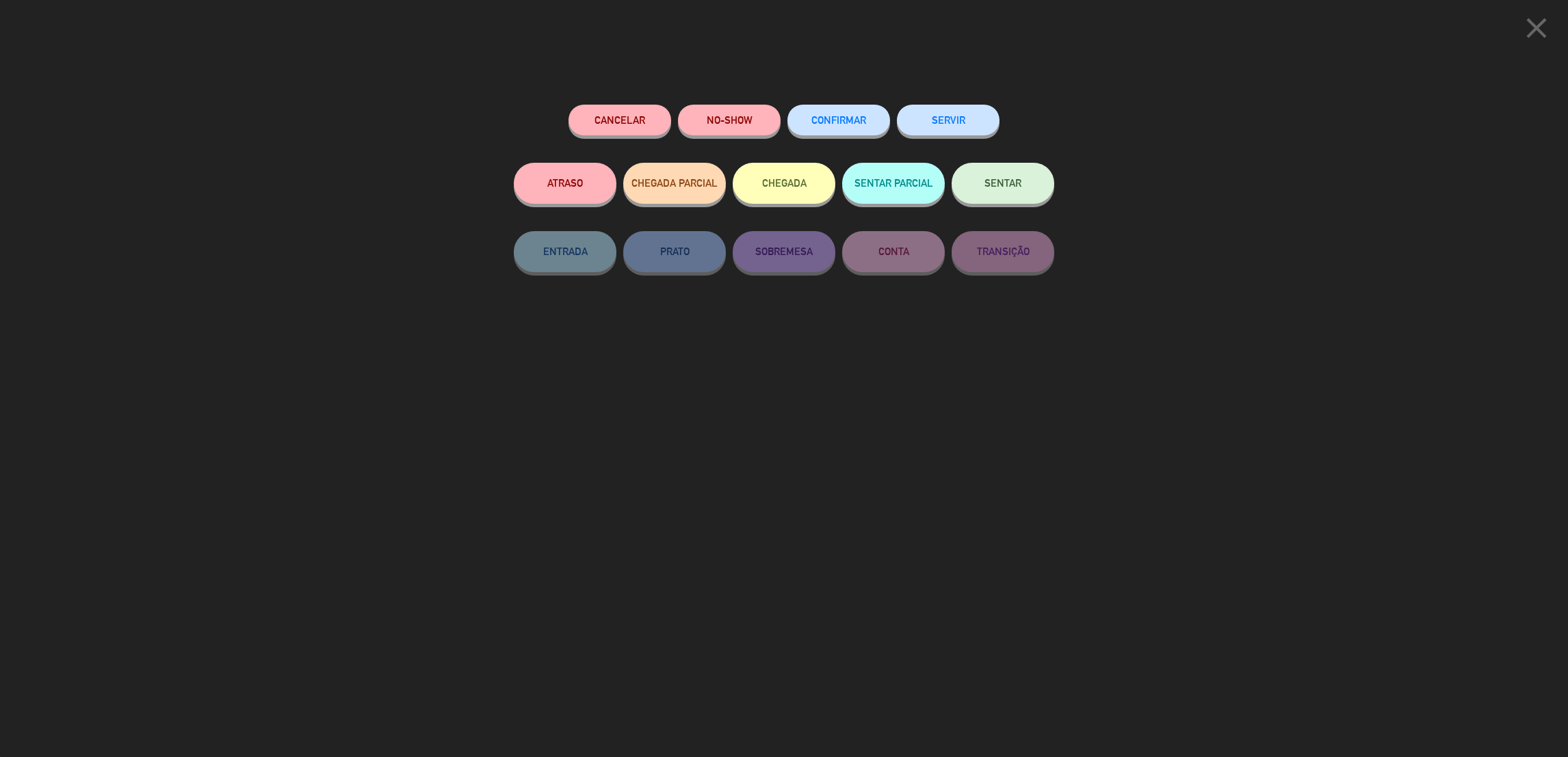
click at [995, 184] on span "SENTAR" at bounding box center [1003, 183] width 37 height 12
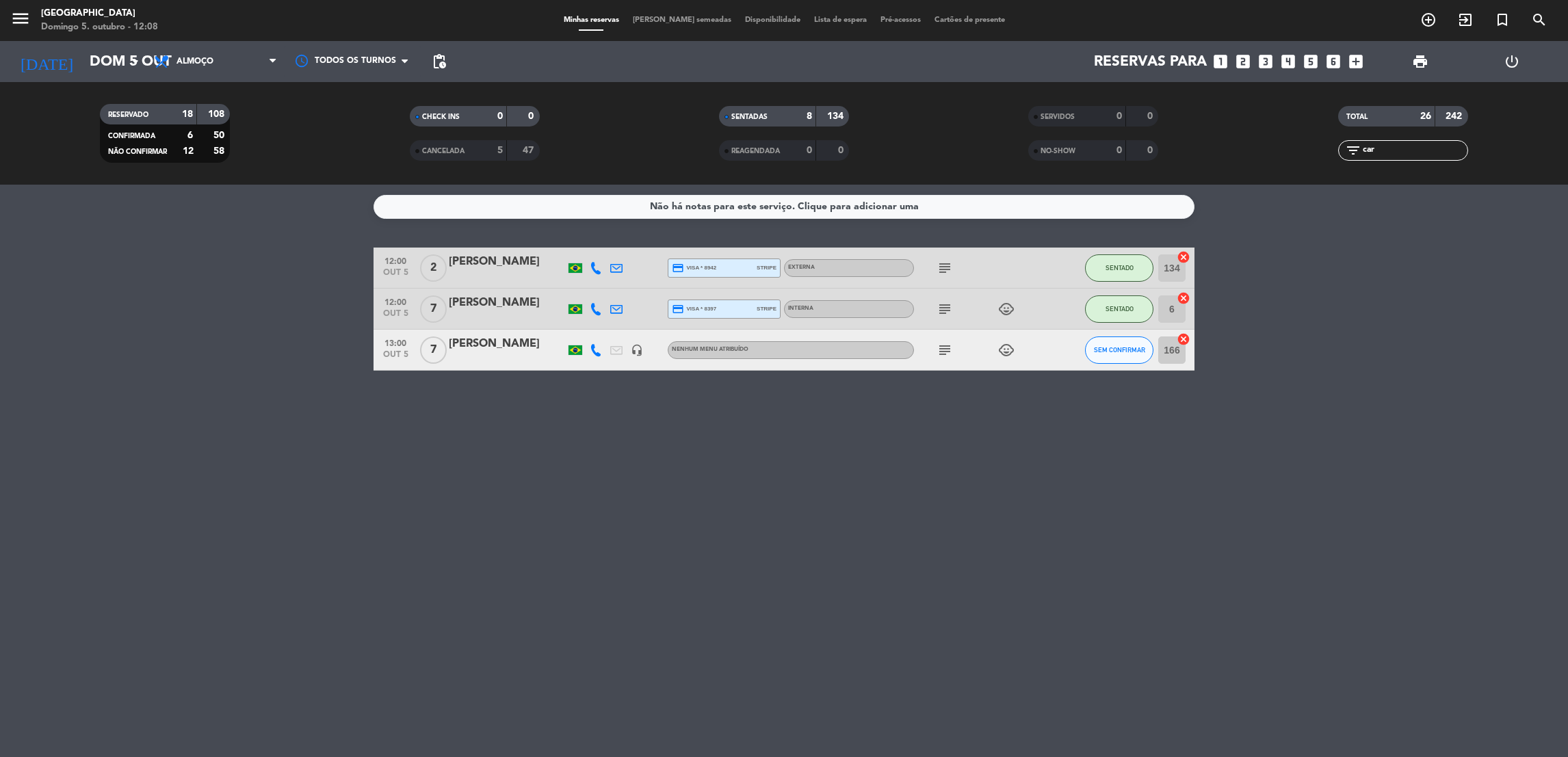
click at [1422, 153] on input "car" at bounding box center [1415, 151] width 106 height 15
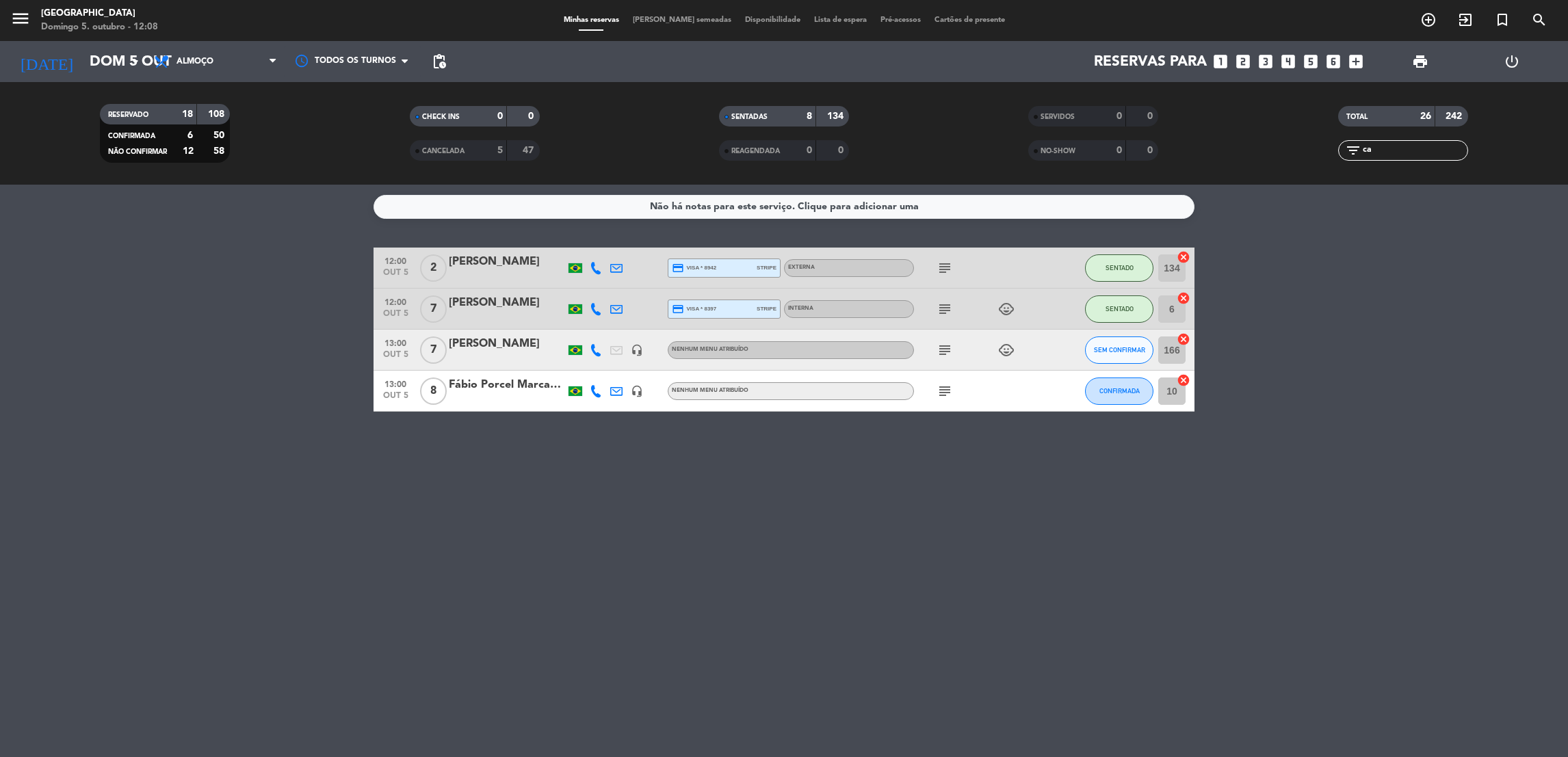
type input "c"
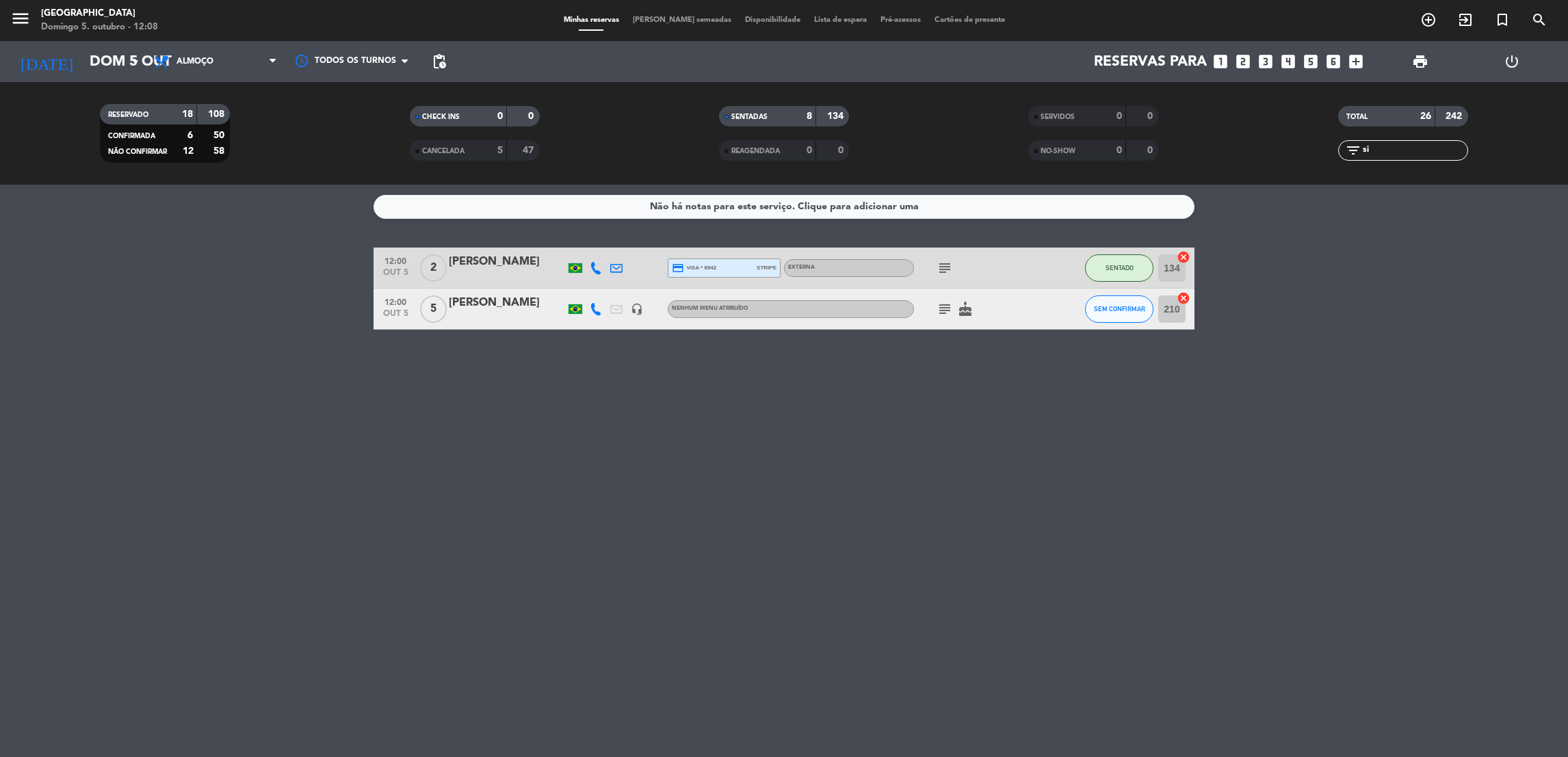
click at [943, 303] on icon "subject" at bounding box center [945, 309] width 17 height 17
click at [1119, 298] on button "SEM CONFIRMAR" at bounding box center [1119, 309] width 68 height 28
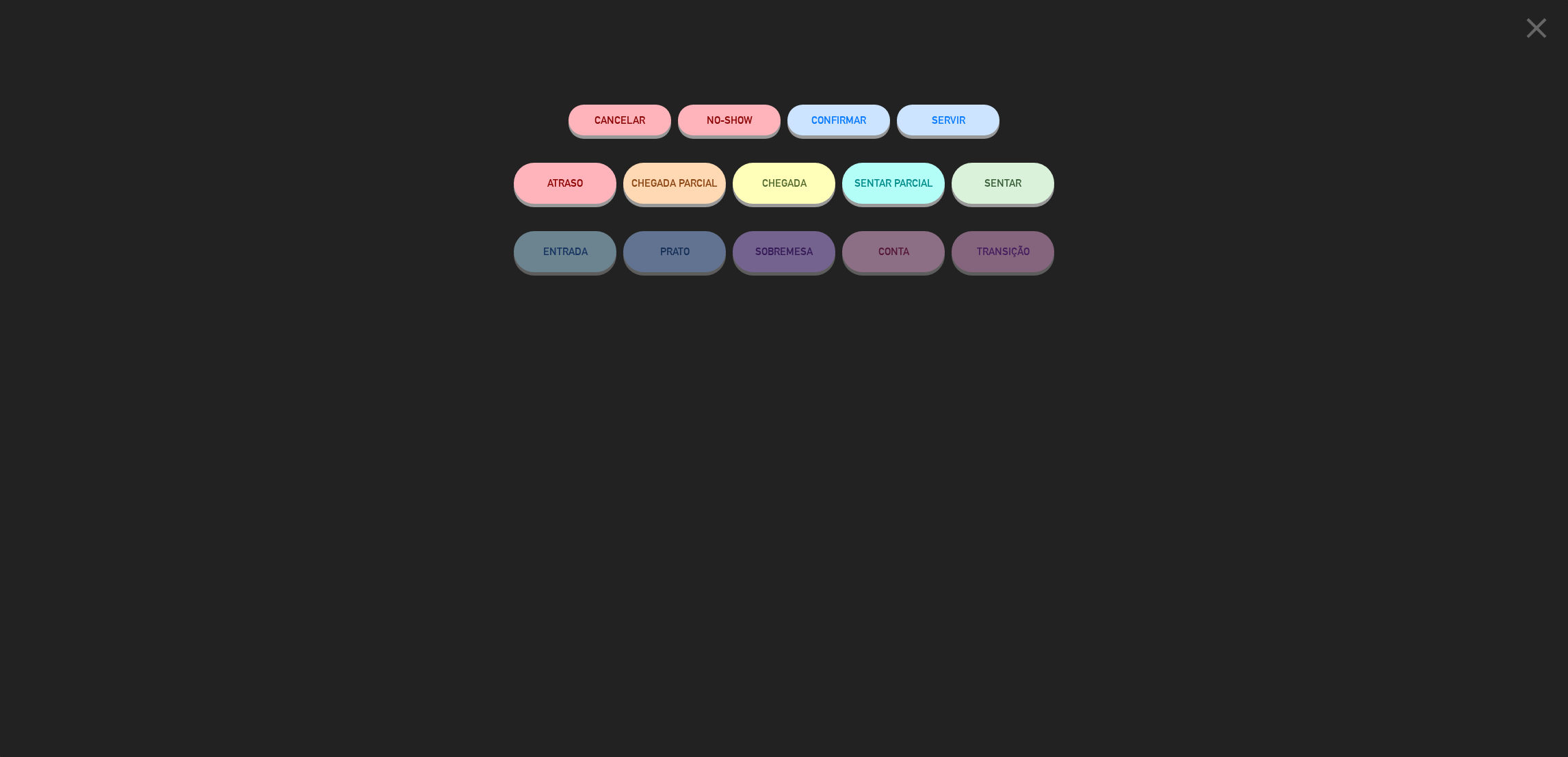
click at [1016, 164] on button "SENTAR" at bounding box center [1003, 183] width 103 height 41
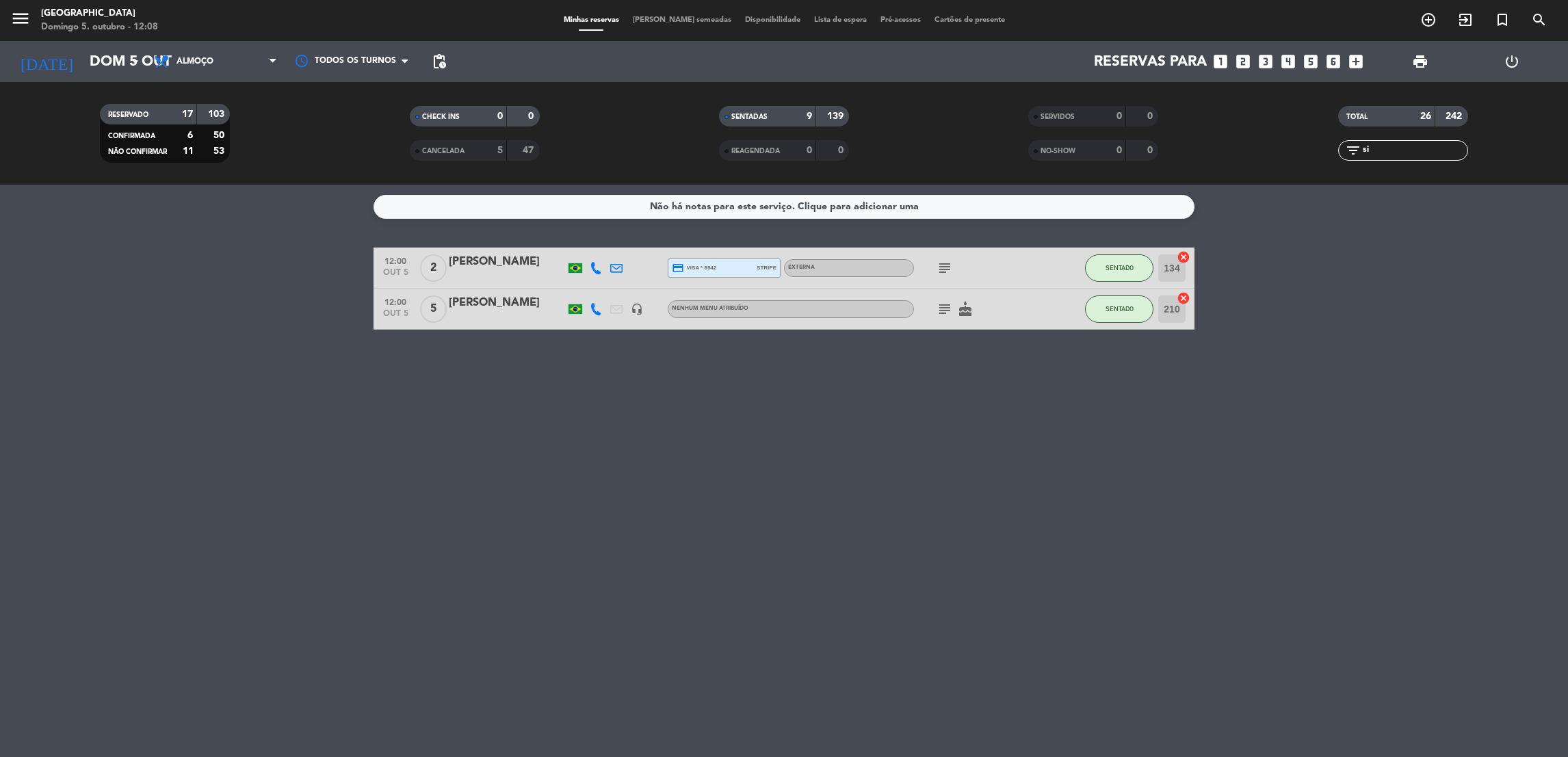
click at [1380, 144] on input "si" at bounding box center [1415, 151] width 106 height 15
type input "s"
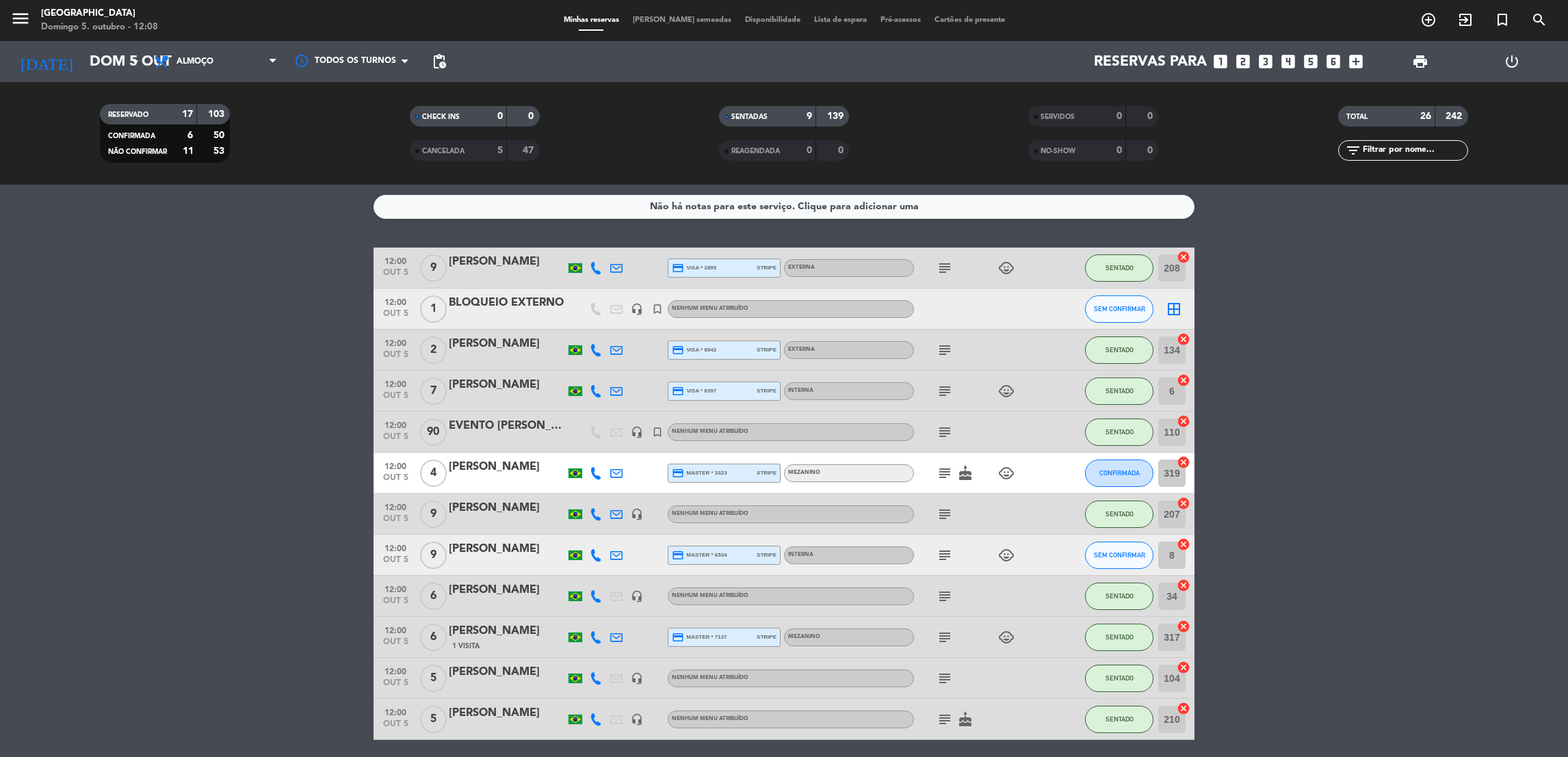
type input "a"
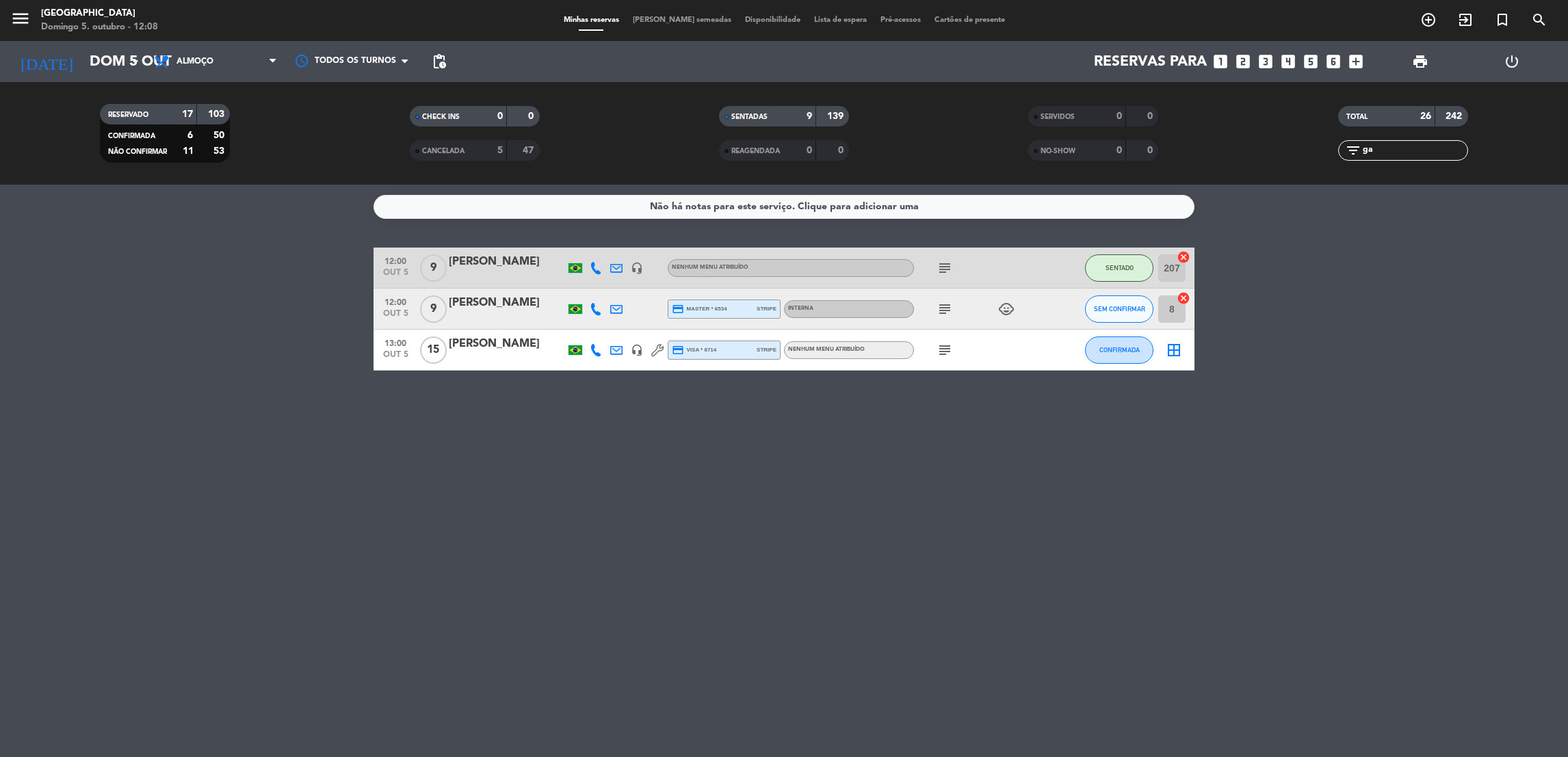
click at [947, 301] on icon "subject" at bounding box center [945, 309] width 17 height 17
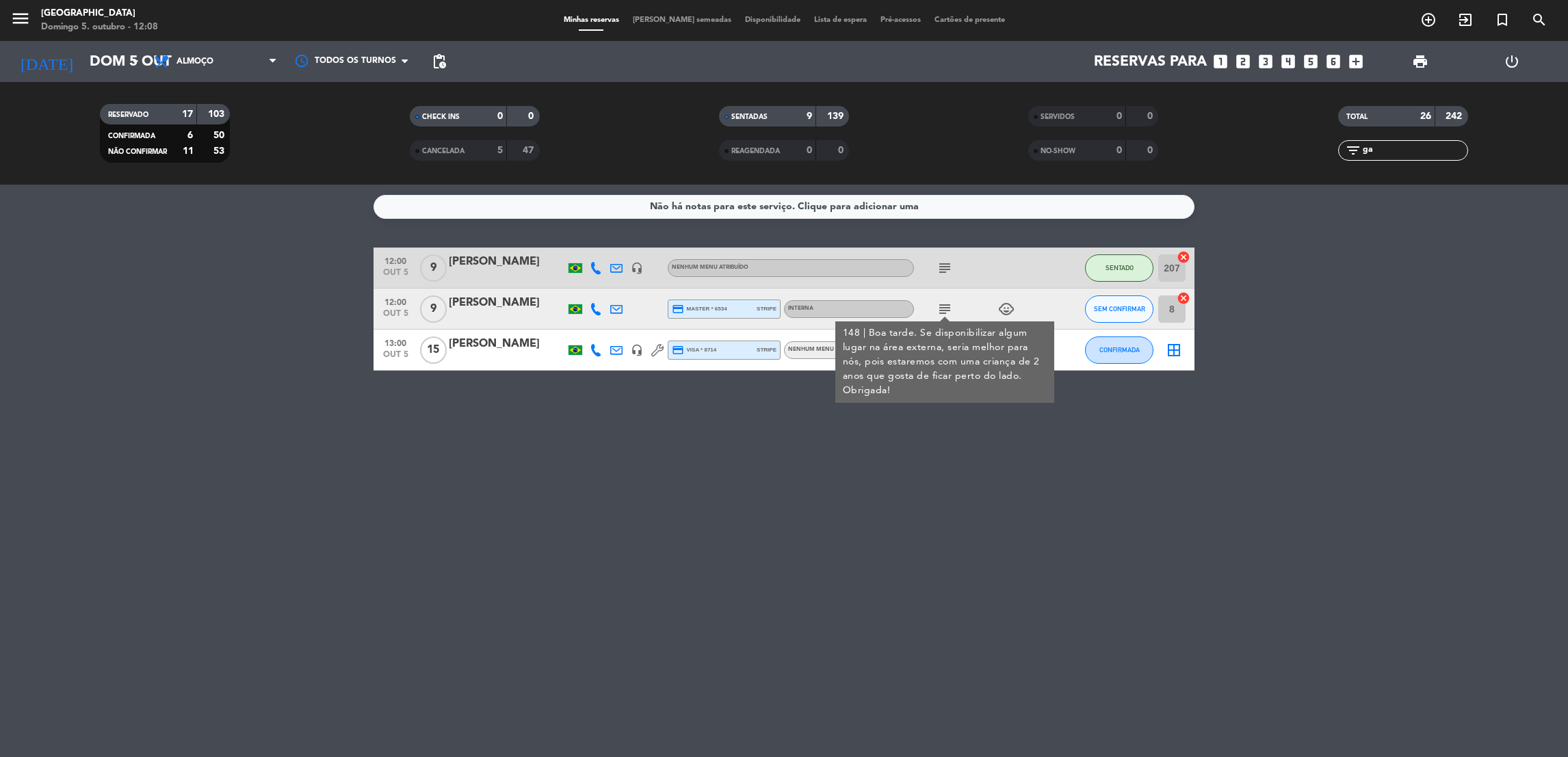
click at [940, 305] on icon "subject" at bounding box center [945, 309] width 17 height 17
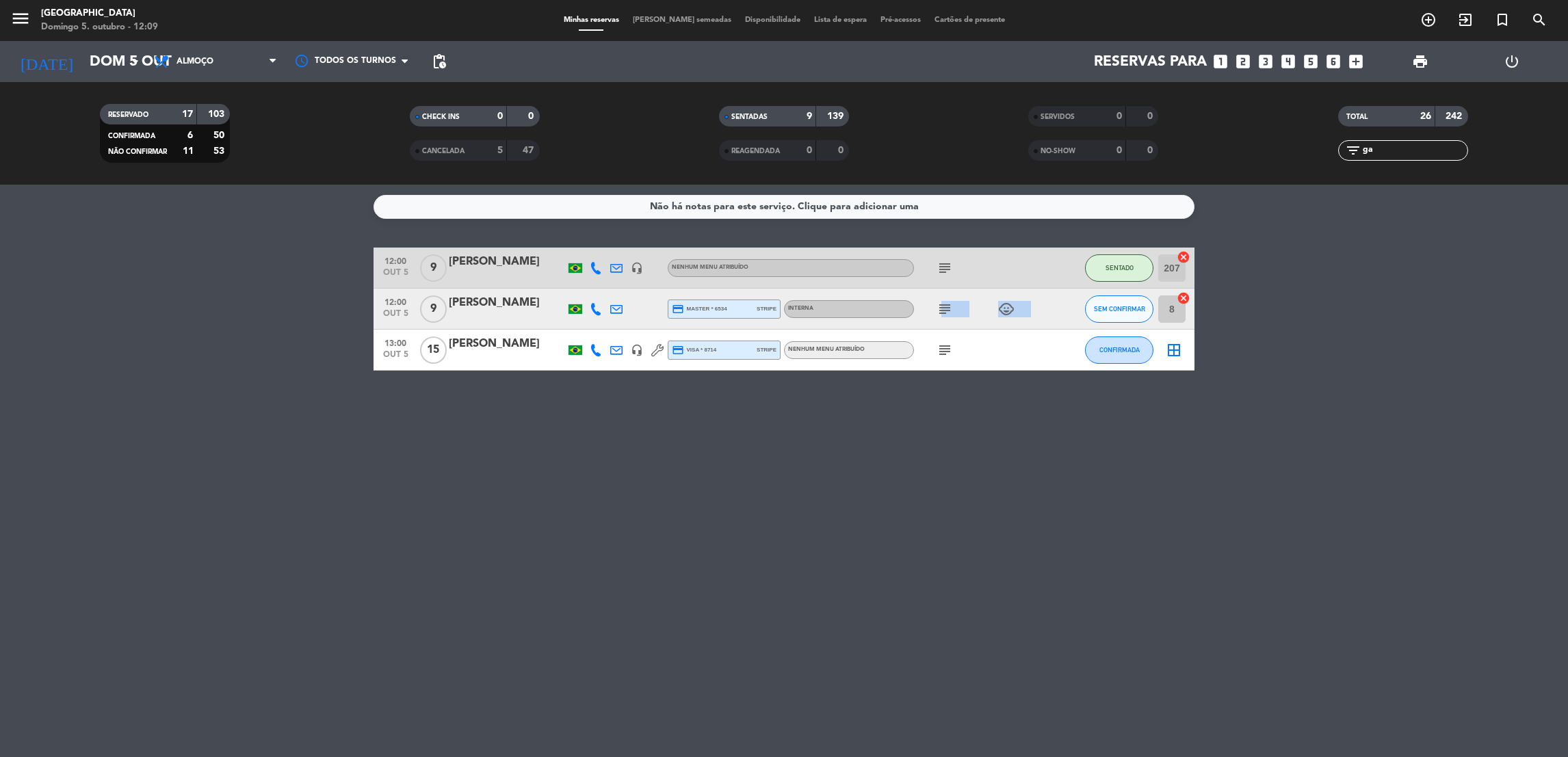
drag, startPoint x: 940, startPoint y: 306, endPoint x: 1132, endPoint y: 297, distance: 192.2
click at [1132, 297] on div "12:00 [DATE] 9 [PERSON_NAME] credit_card master * 6534 stripe Interna subject c…" at bounding box center [784, 309] width 821 height 41
click at [1132, 297] on button "SEM CONFIRMAR" at bounding box center [1119, 309] width 68 height 28
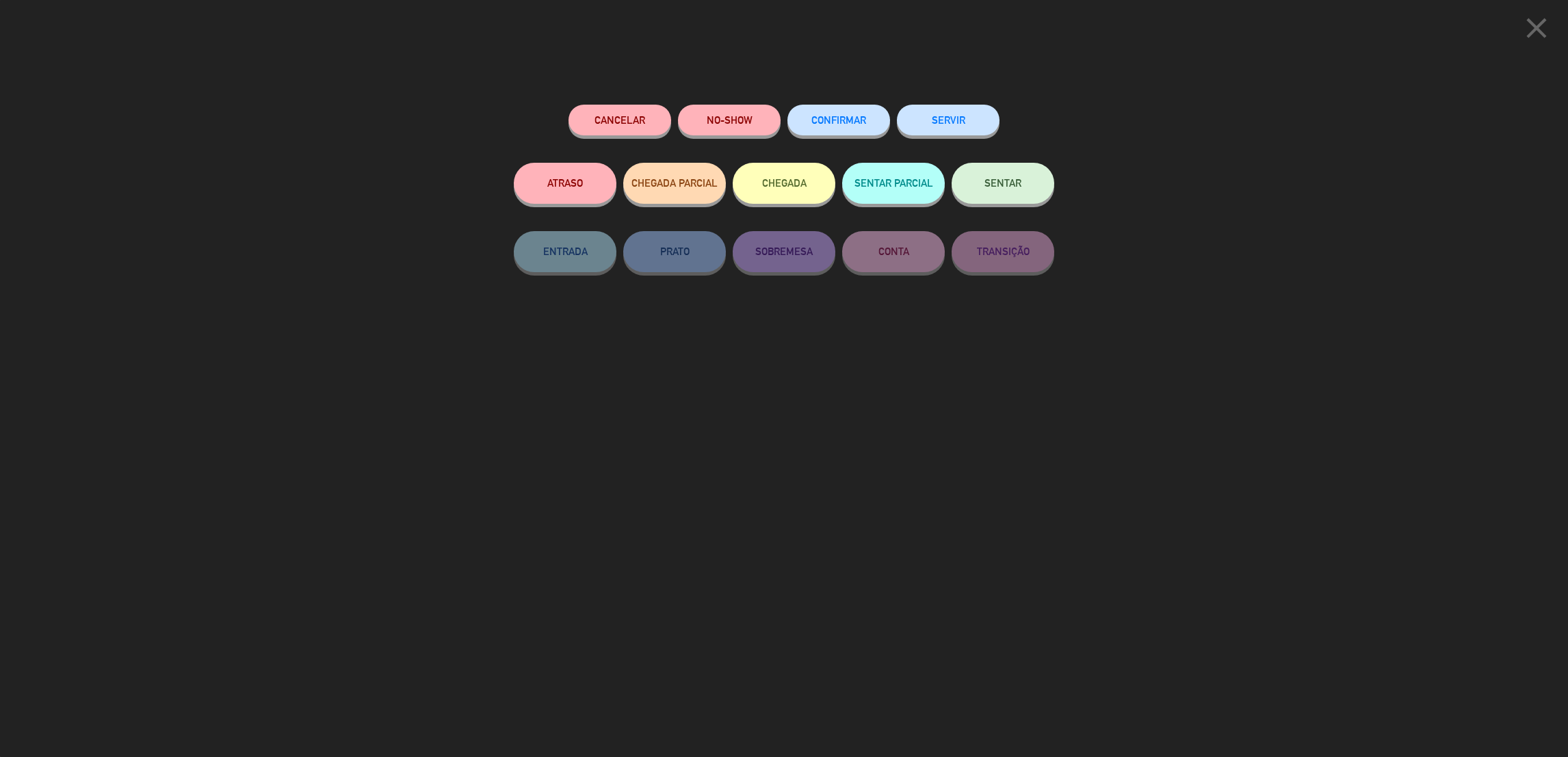
click at [1030, 188] on button "SENTAR" at bounding box center [1003, 183] width 103 height 41
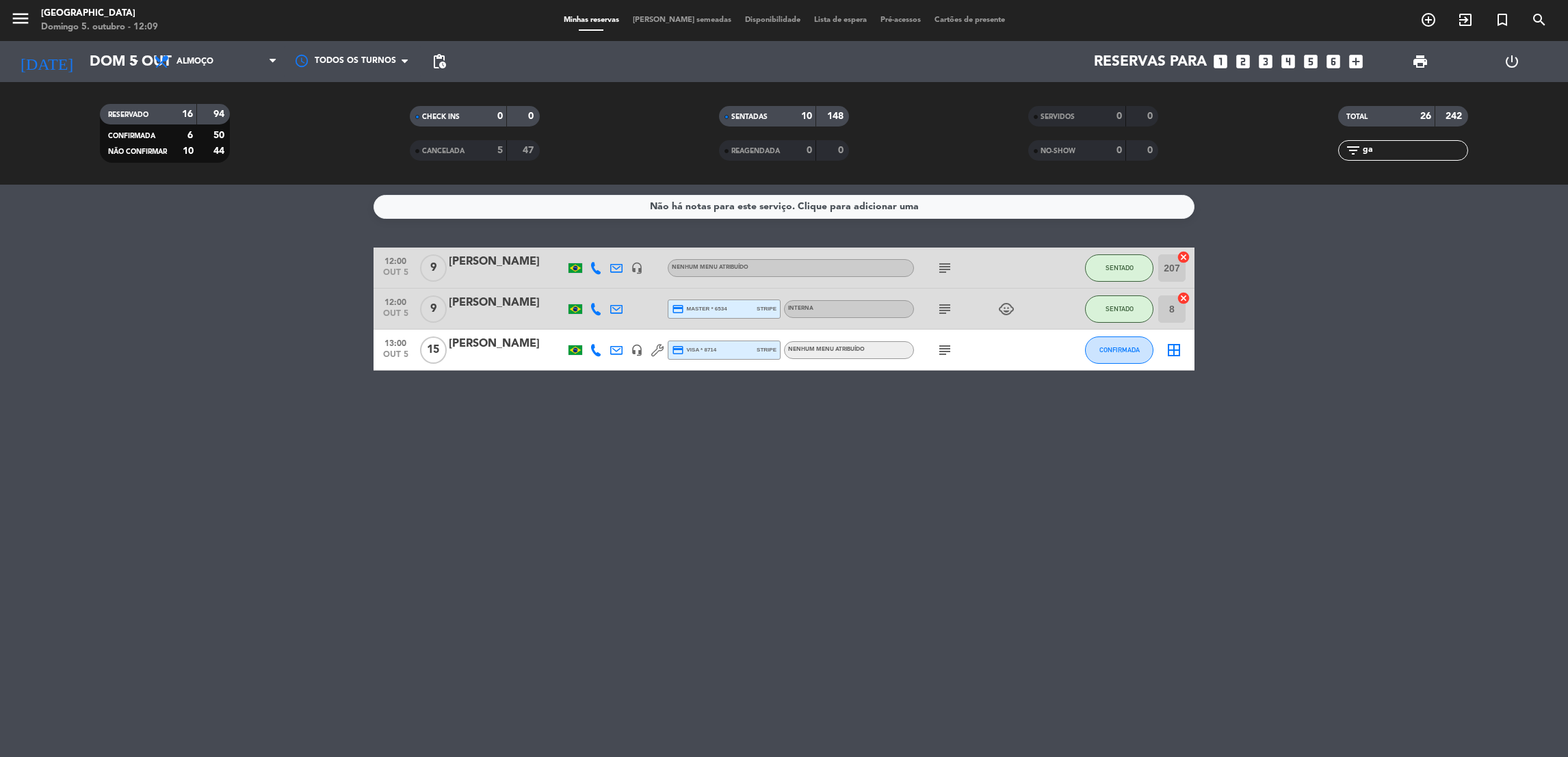
click at [1432, 151] on input "ga" at bounding box center [1415, 151] width 106 height 15
type input "g"
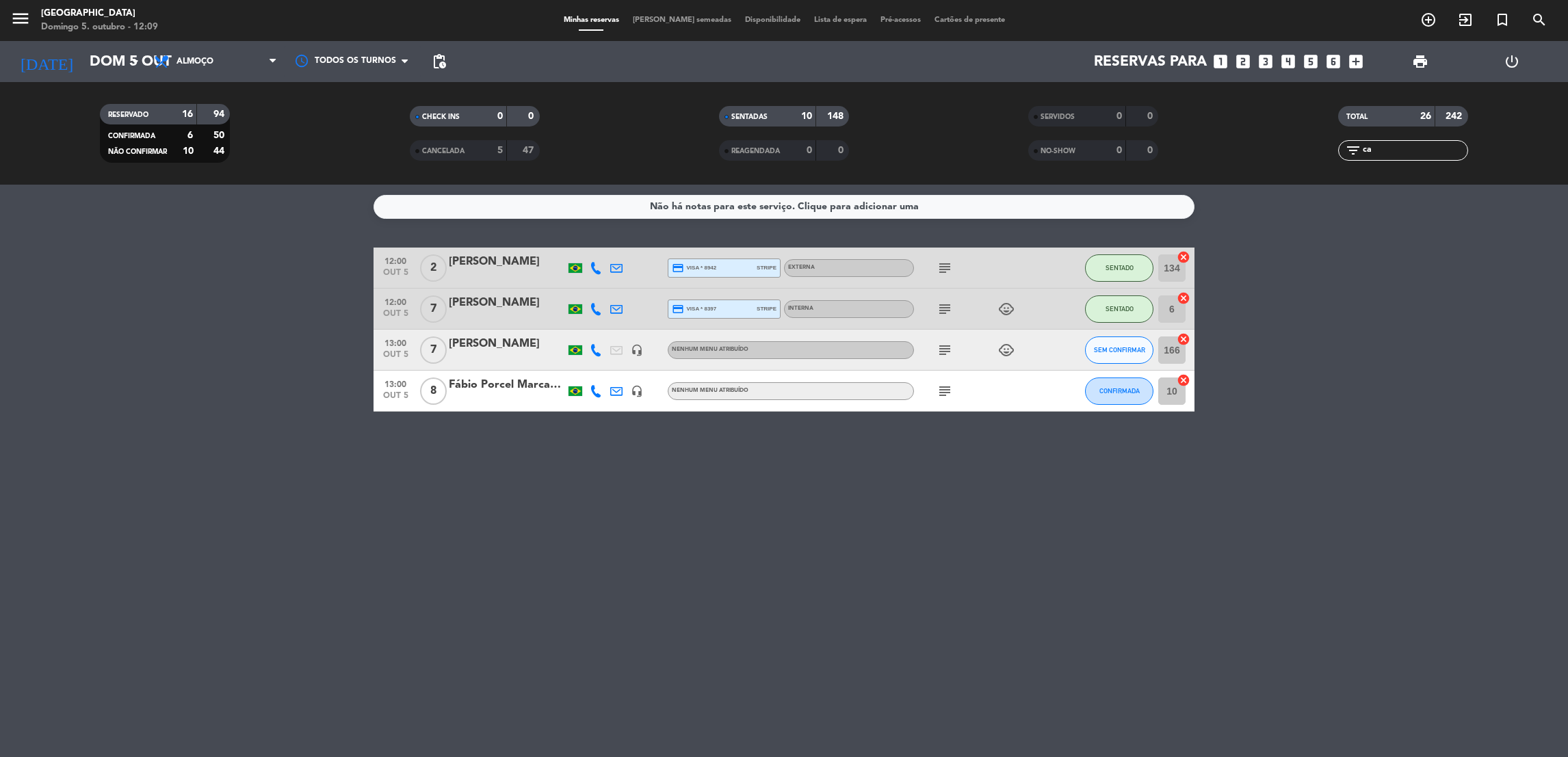
click at [943, 311] on icon "subject" at bounding box center [945, 309] width 17 height 17
click at [1417, 151] on input "ca" at bounding box center [1415, 151] width 106 height 15
type input "c"
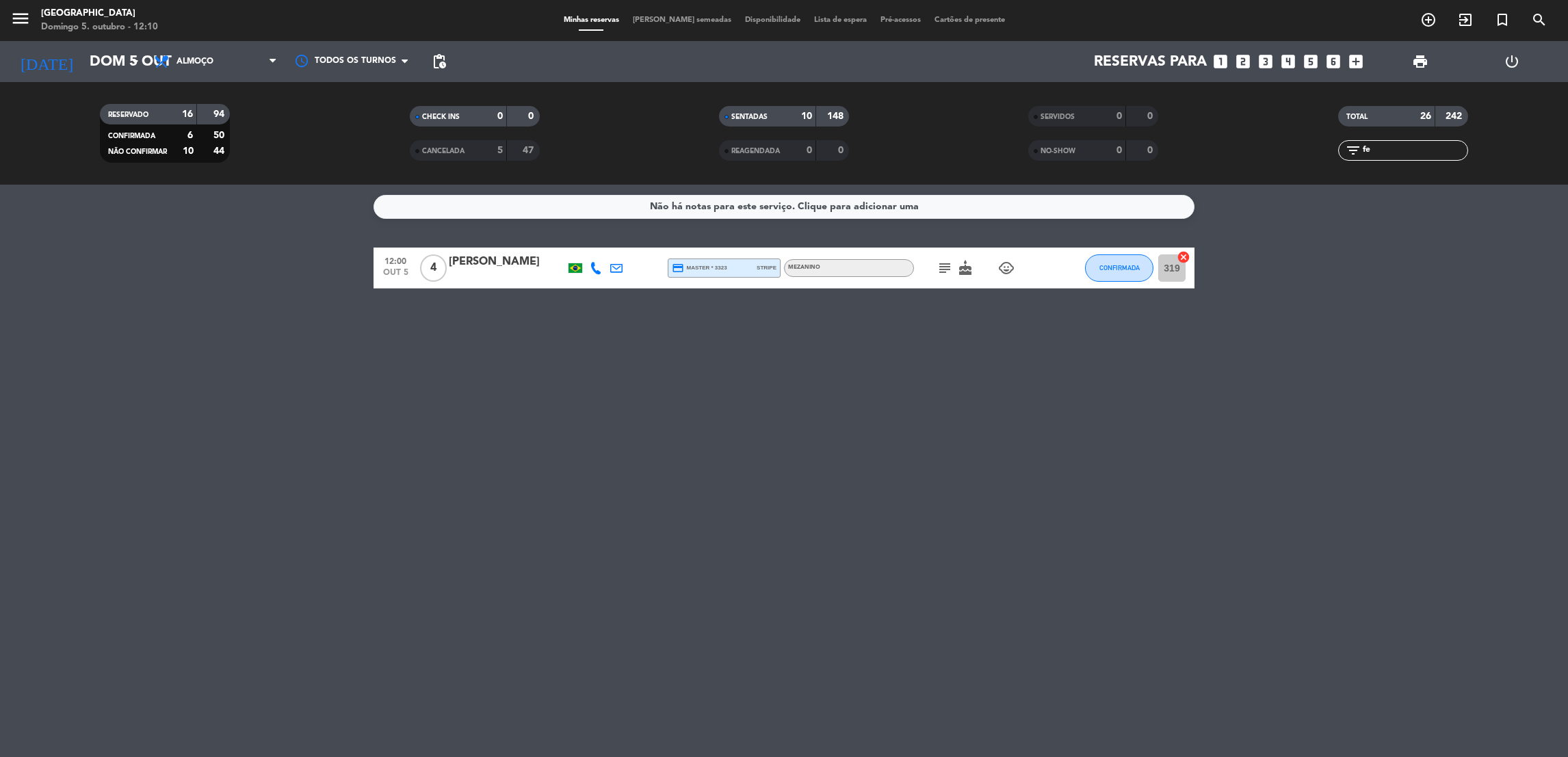
type input "fe"
click at [945, 263] on icon "subject" at bounding box center [945, 268] width 17 height 17
click at [1108, 262] on button "CONFIRMADA" at bounding box center [1119, 268] width 68 height 28
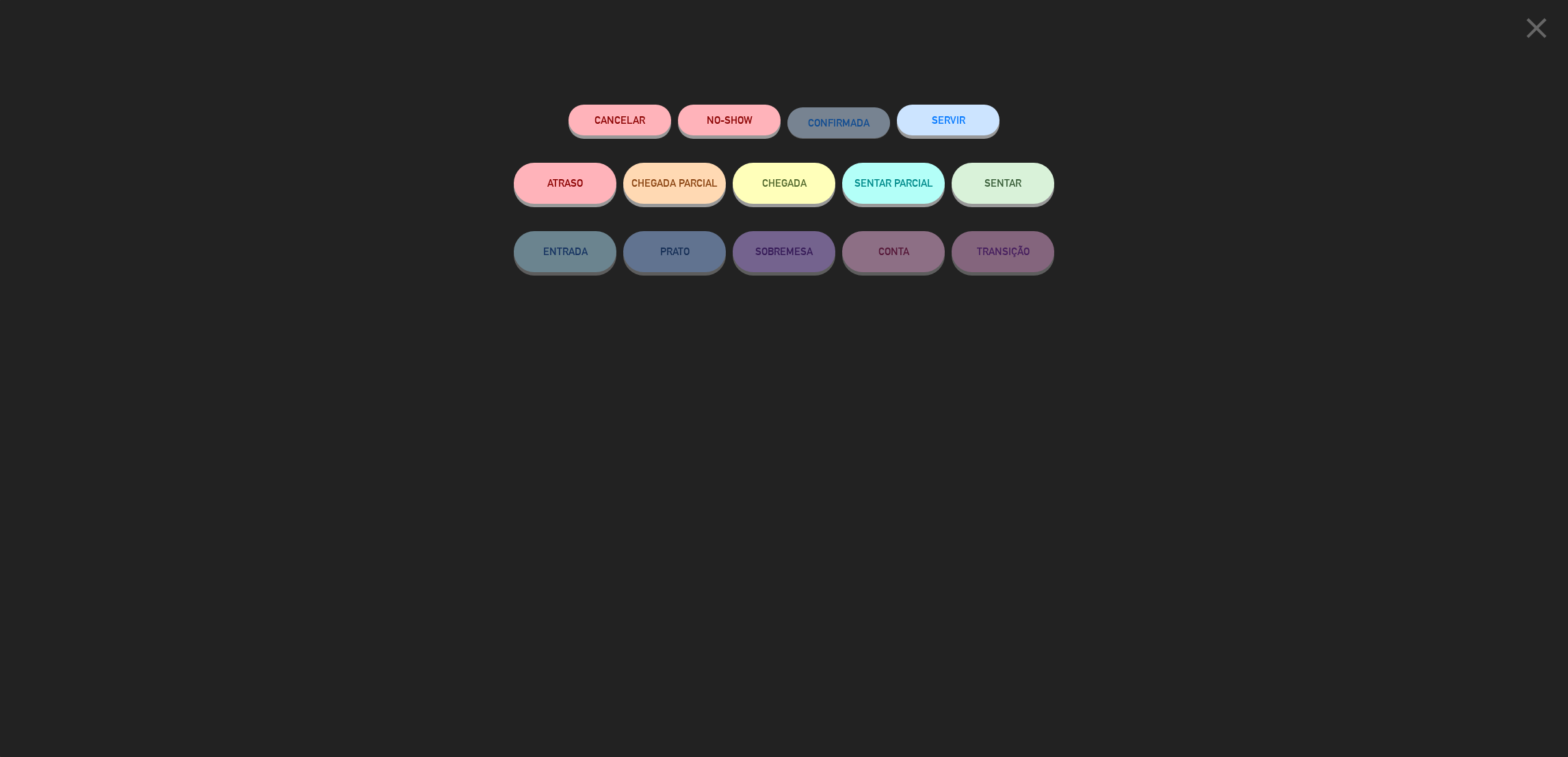
click at [1108, 262] on div "close Cancelar NO-SHOW CONFIRMADA SERVIR ATRASO CHEGADA PARCIAL CHEGADA SENTAR …" at bounding box center [784, 378] width 1568 height 757
click at [1028, 190] on button "SENTAR" at bounding box center [1003, 183] width 103 height 41
